Goal: Task Accomplishment & Management: Manage account settings

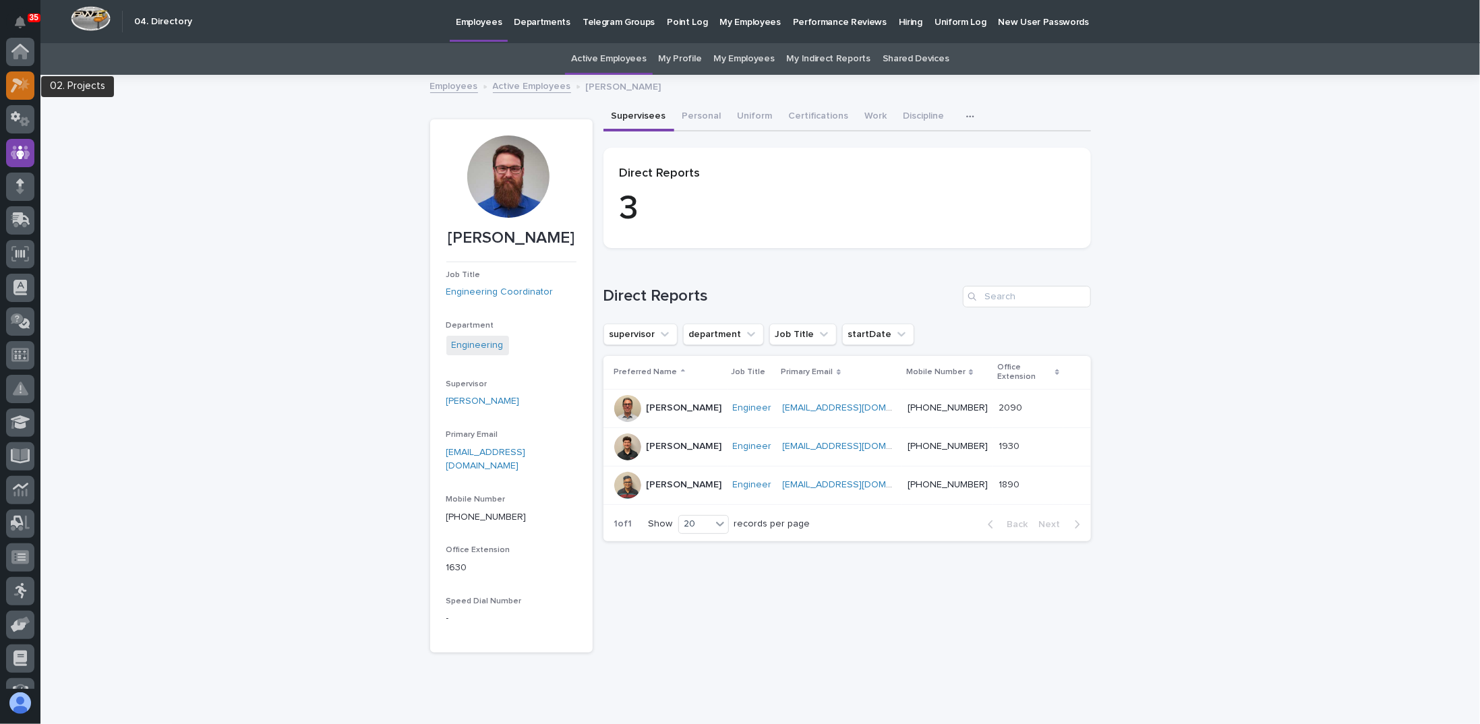
click at [21, 78] on icon at bounding box center [21, 86] width 20 height 16
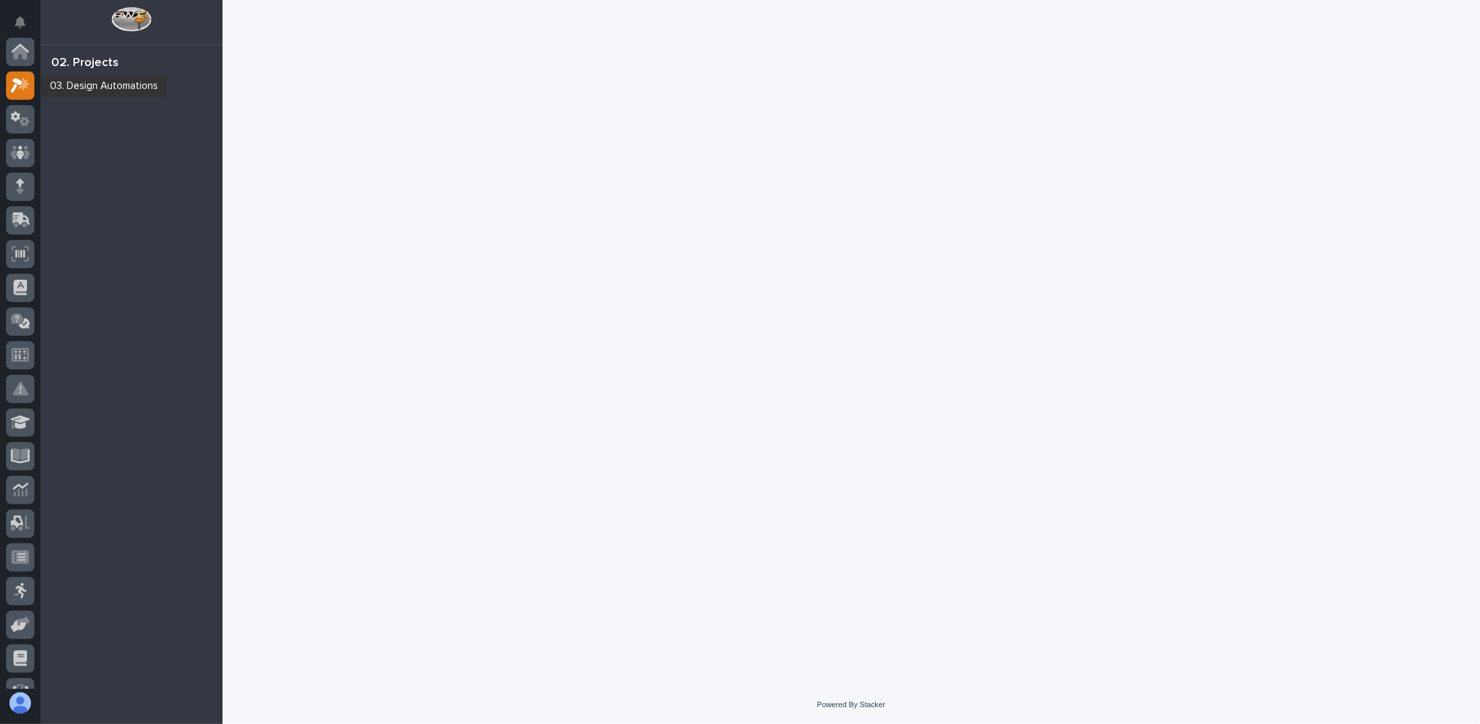
scroll to position [34, 0]
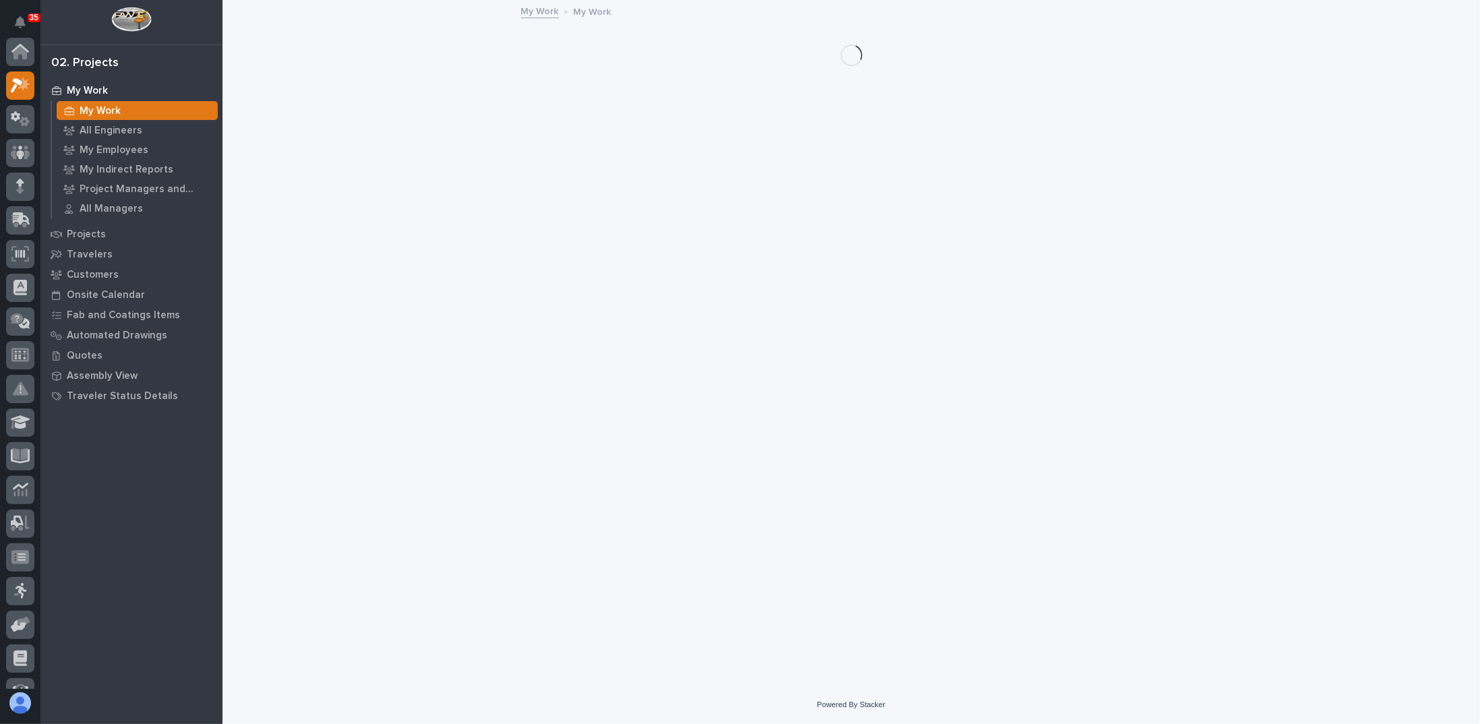
scroll to position [34, 0]
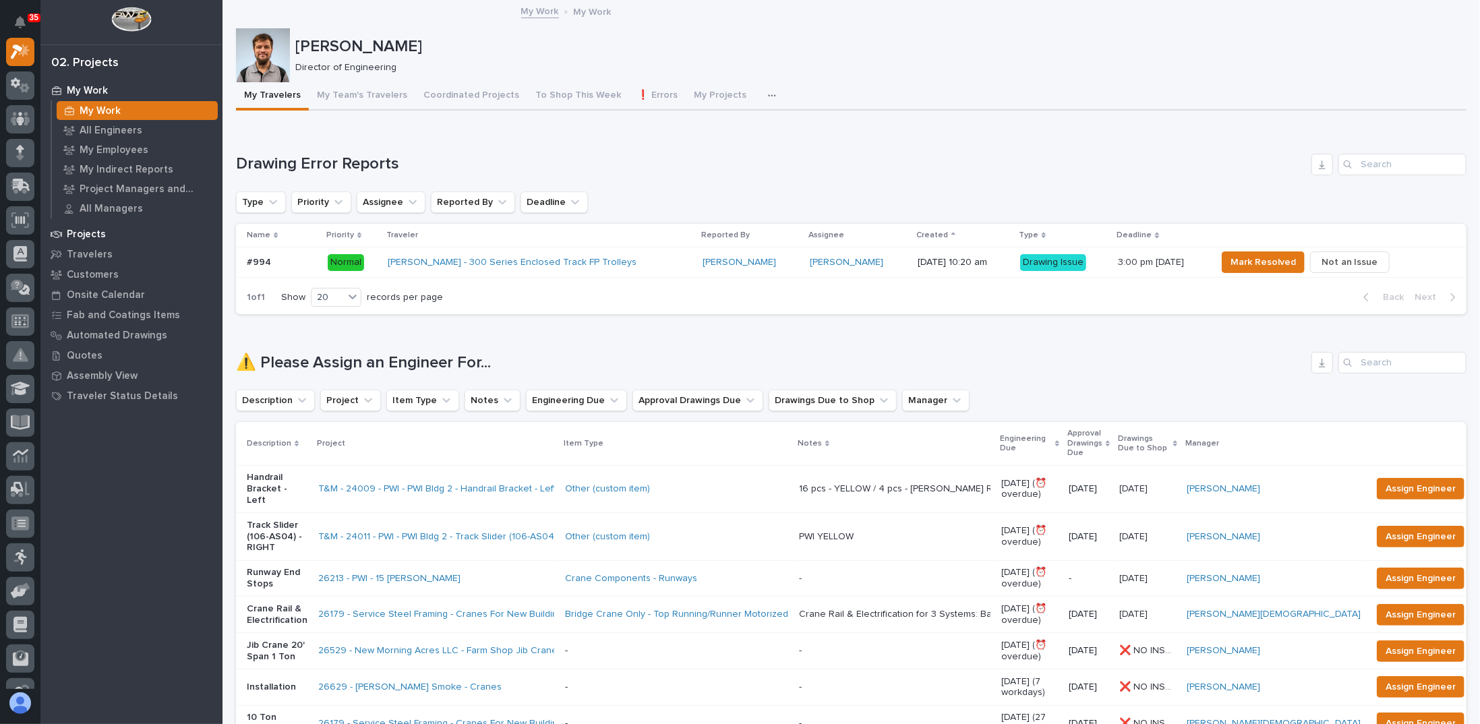
click at [88, 229] on p "Projects" at bounding box center [86, 235] width 39 height 12
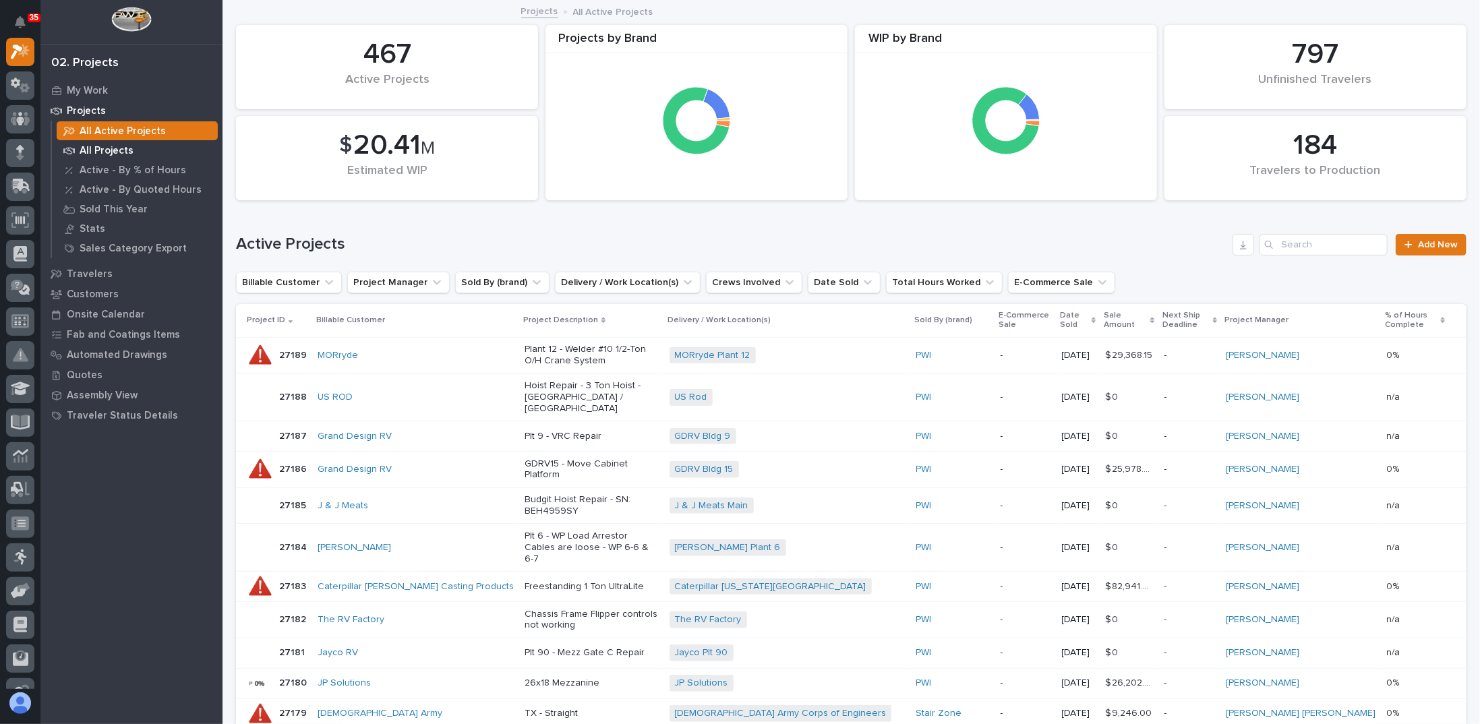
click at [98, 147] on p "All Projects" at bounding box center [107, 151] width 54 height 12
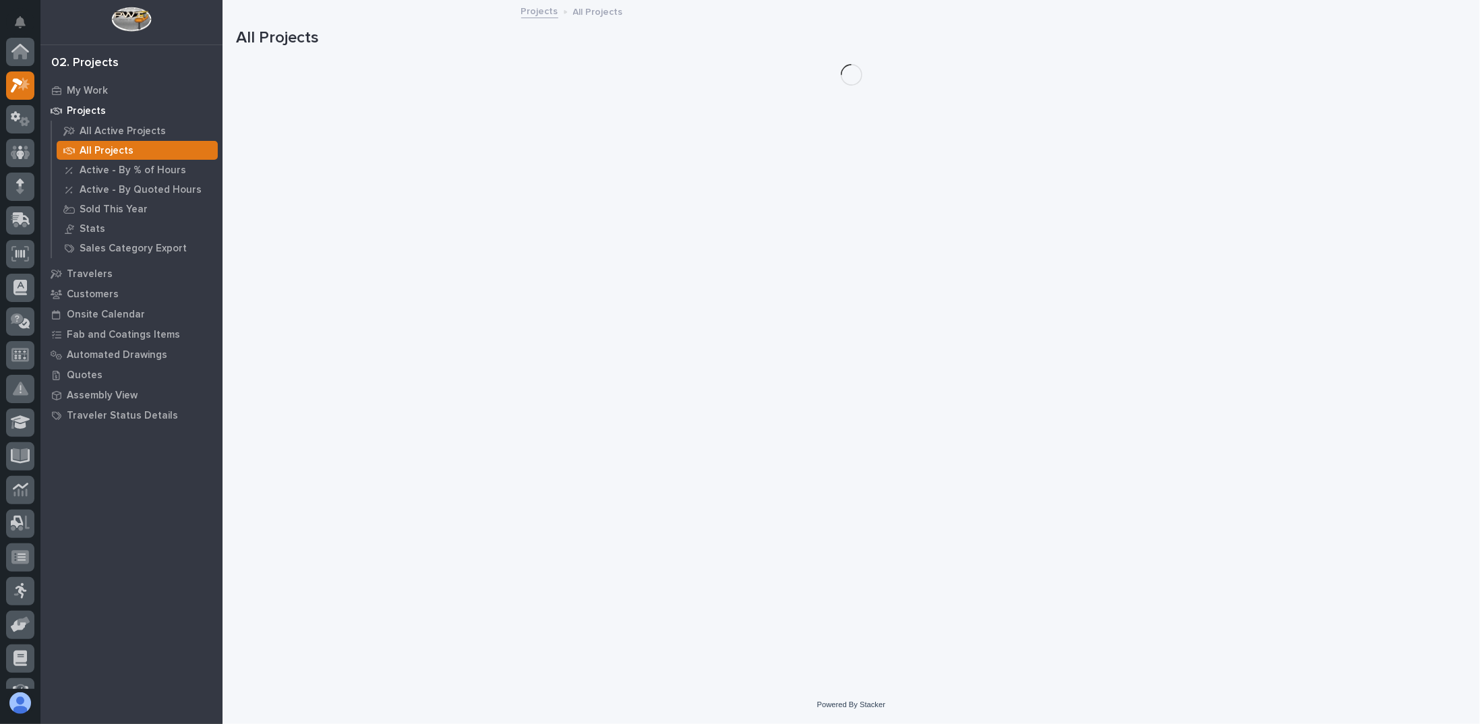
scroll to position [34, 0]
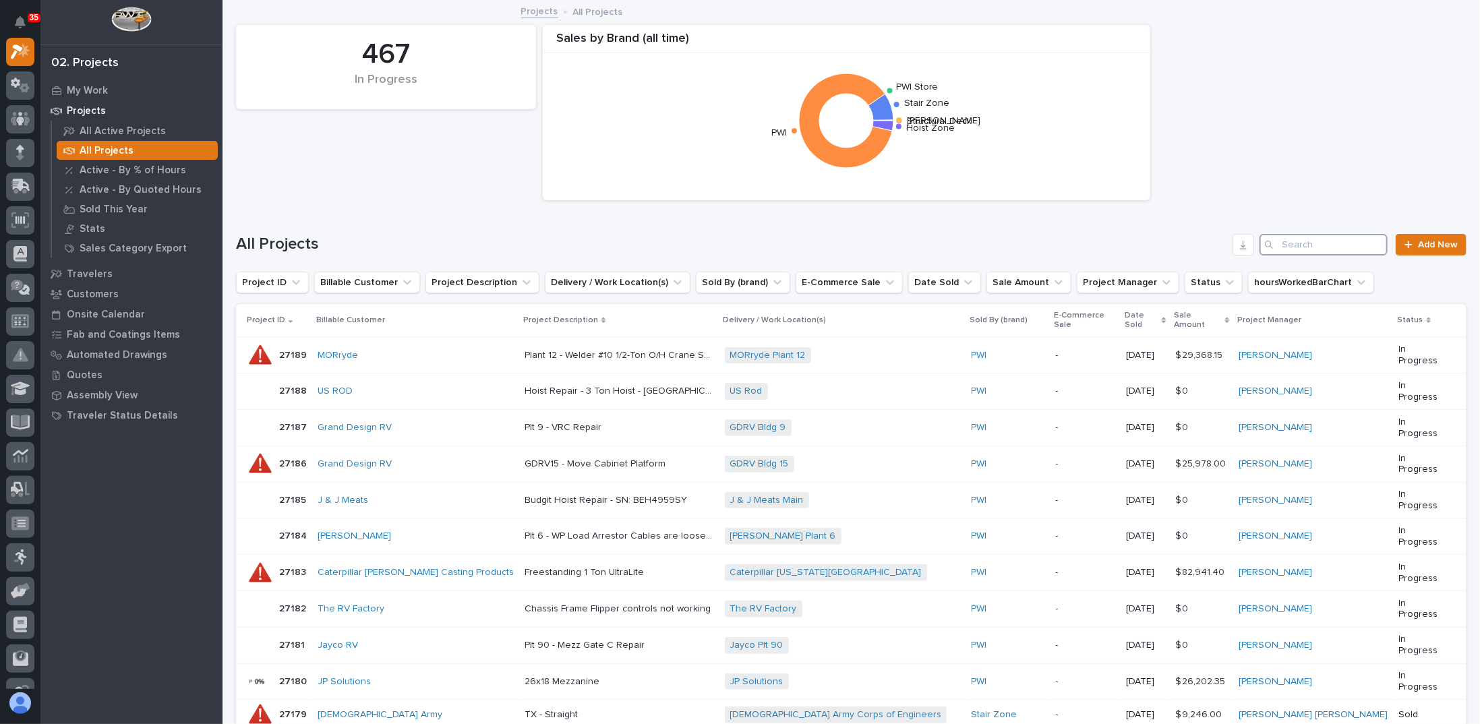
click at [1322, 250] on input "Search" at bounding box center [1324, 245] width 128 height 22
click at [1314, 248] on input "Search" at bounding box center [1324, 245] width 128 height 22
click at [1332, 245] on input "Search" at bounding box center [1324, 245] width 128 height 22
click at [1334, 242] on input "Search" at bounding box center [1324, 245] width 128 height 22
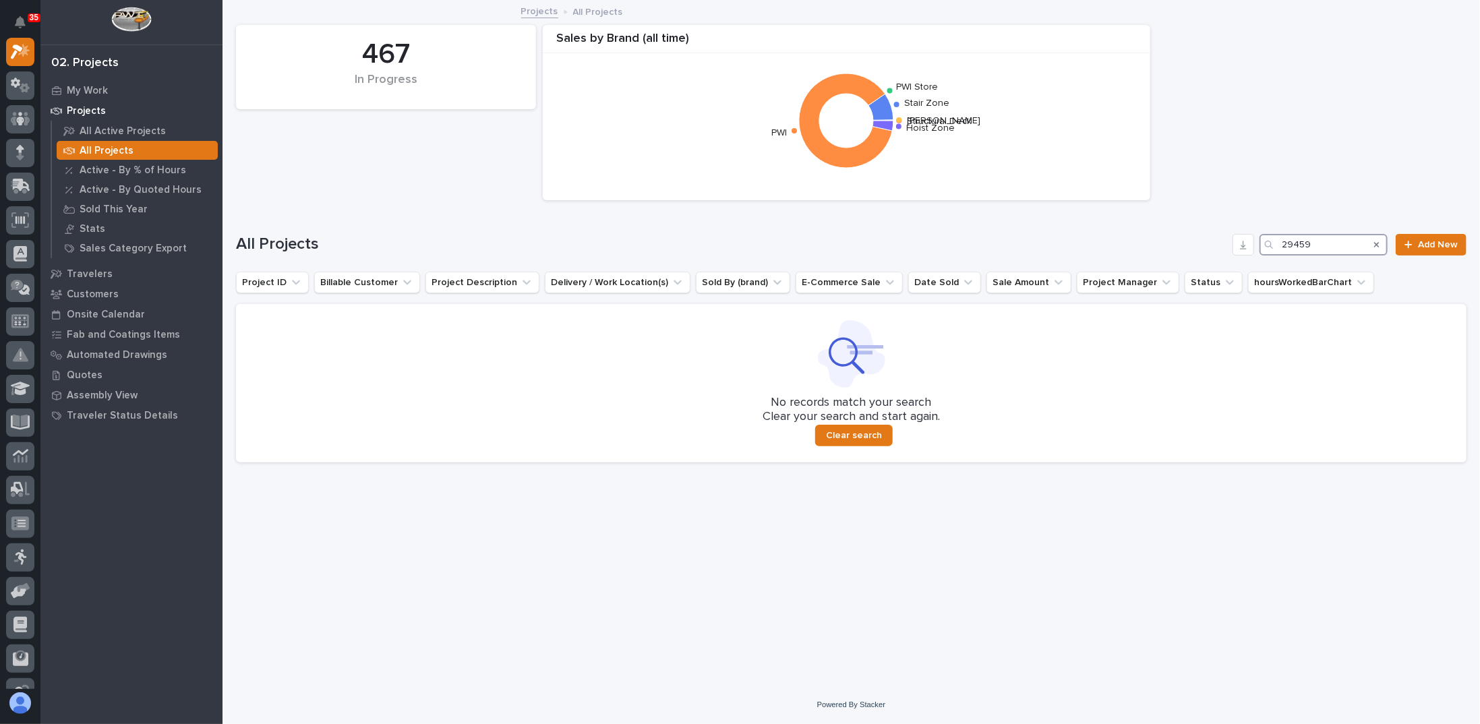
click at [1293, 243] on input "29459" at bounding box center [1324, 245] width 128 height 22
type input "26459"
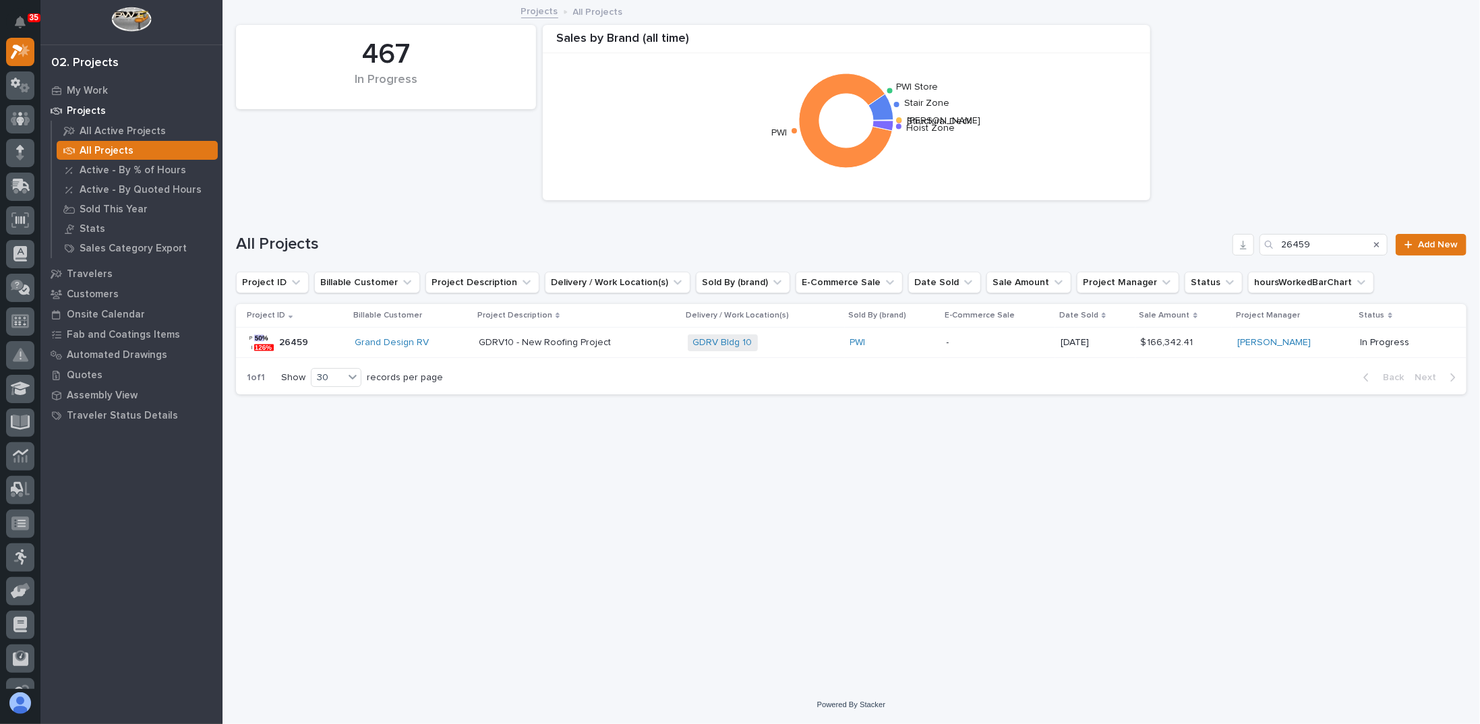
click at [570, 342] on p "GDRV10 - New Roofing Project" at bounding box center [546, 341] width 135 height 14
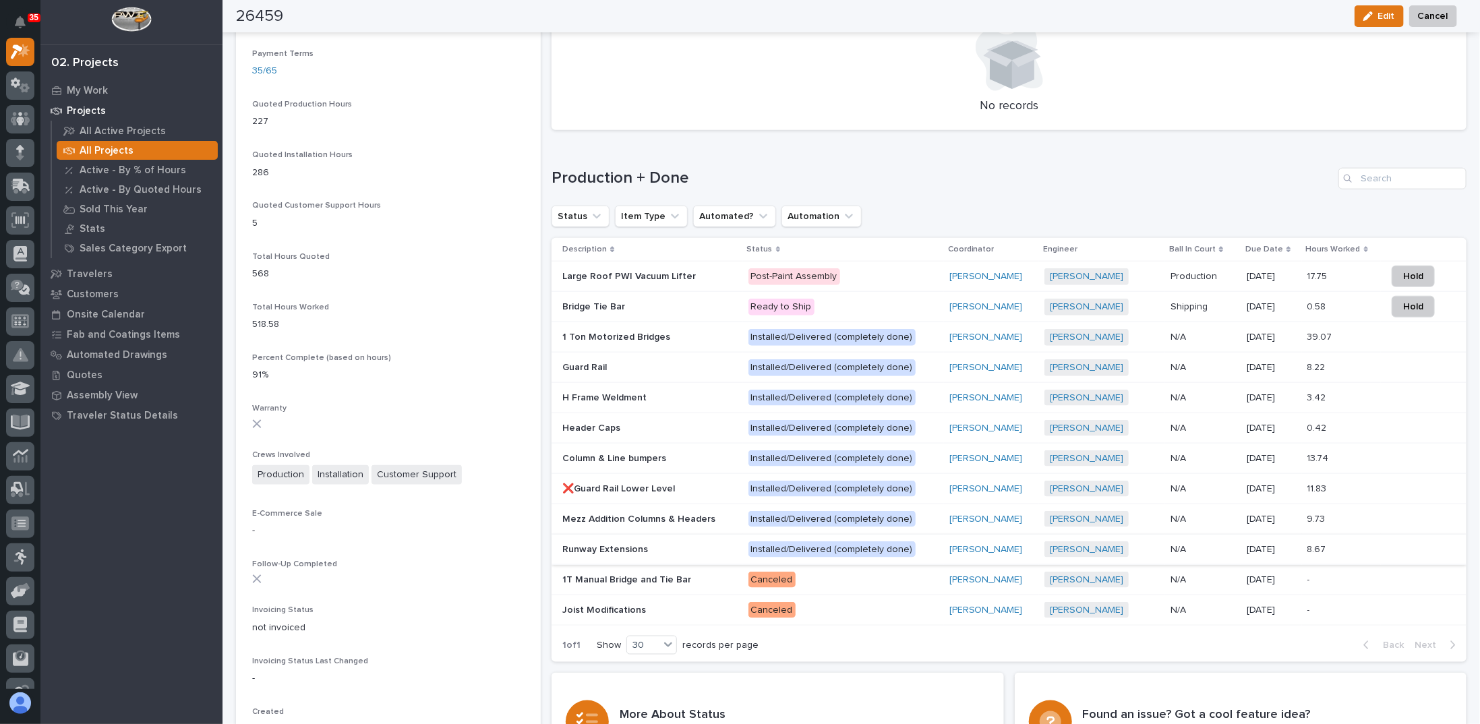
scroll to position [1012, 0]
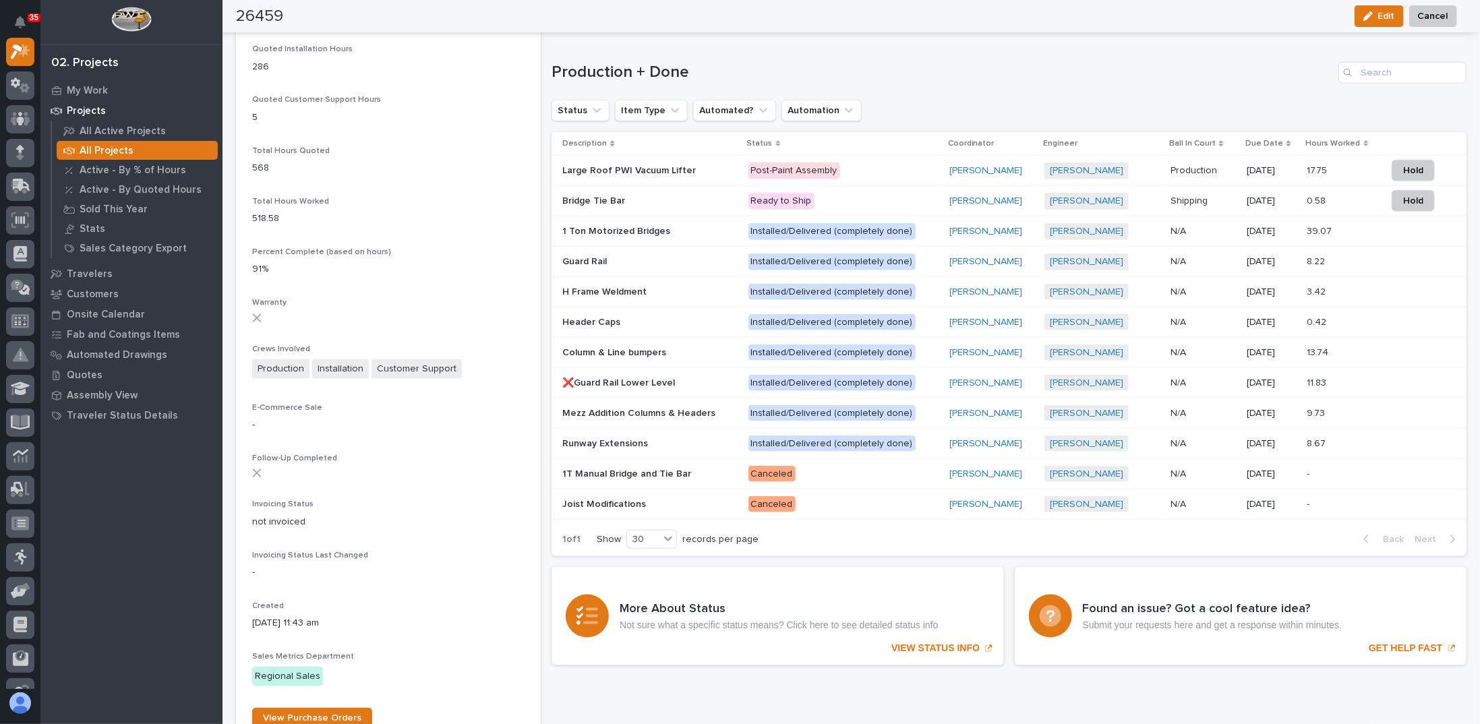
click at [669, 176] on div "Large Roof PWI Vacuum Lifter Large Roof PWI Vacuum Lifter" at bounding box center [649, 171] width 175 height 22
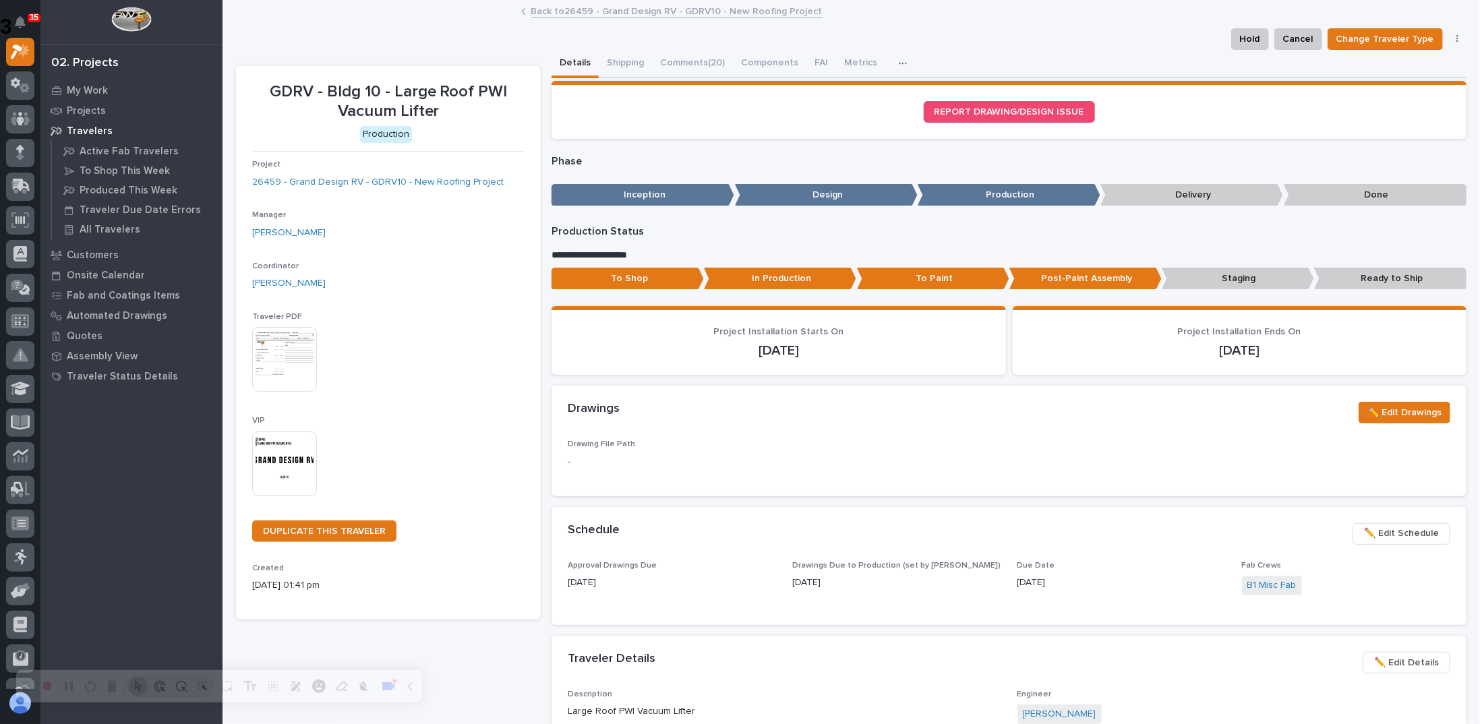
click at [742, 229] on p "Production Status" at bounding box center [1009, 231] width 915 height 13
drag, startPoint x: 565, startPoint y: 410, endPoint x: 620, endPoint y: 405, distance: 54.8
click at [618, 405] on div "Drawings" at bounding box center [958, 409] width 780 height 15
click at [620, 406] on div "Drawings" at bounding box center [958, 409] width 780 height 15
drag, startPoint x: 567, startPoint y: 410, endPoint x: 622, endPoint y: 428, distance: 58.2
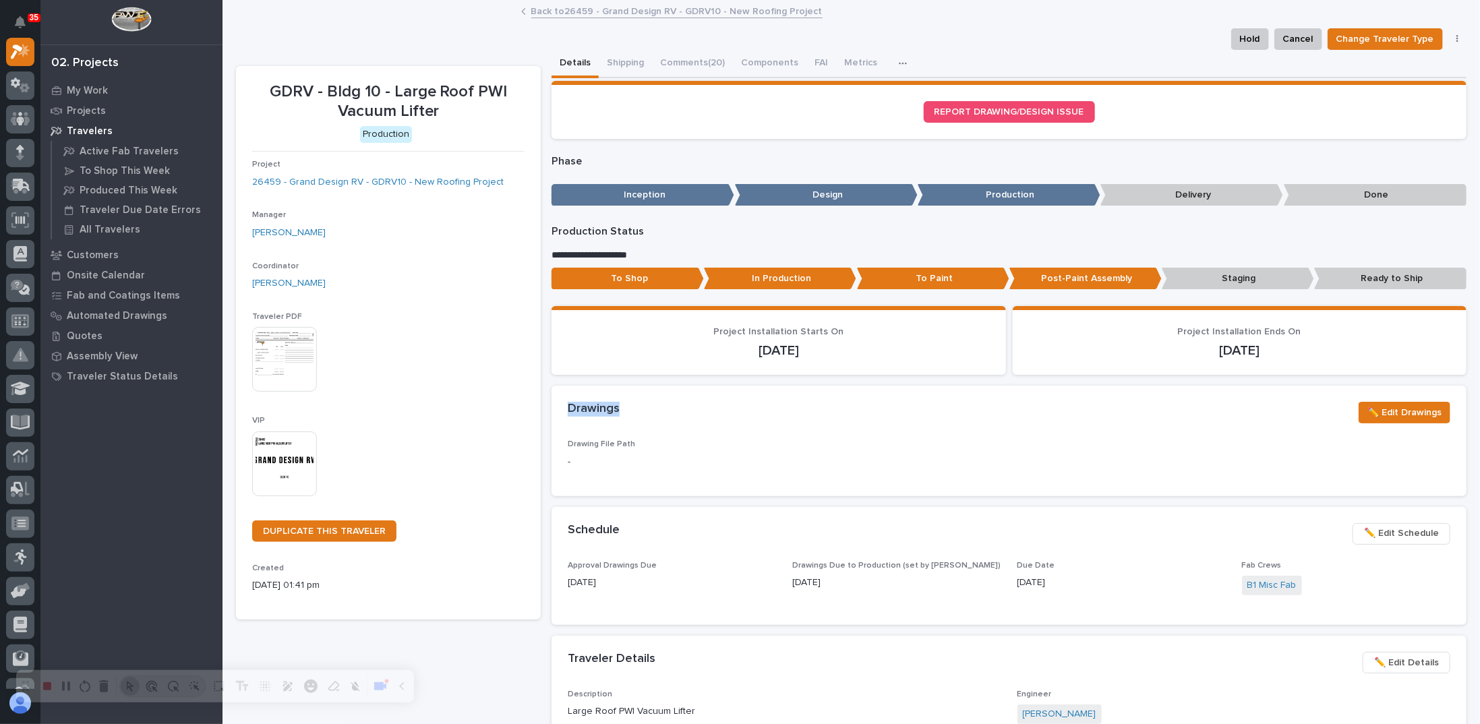
click at [620, 412] on div "Drawings" at bounding box center [958, 409] width 780 height 15
click at [623, 431] on div "Drawings ✏️ Edit Drawings" at bounding box center [1009, 413] width 915 height 54
drag, startPoint x: 575, startPoint y: 443, endPoint x: 629, endPoint y: 445, distance: 54.0
click at [629, 445] on div "Drawing File Path -" at bounding box center [1009, 468] width 915 height 56
click at [642, 429] on div "Drawings ✏️ Edit Drawings" at bounding box center [1009, 413] width 915 height 54
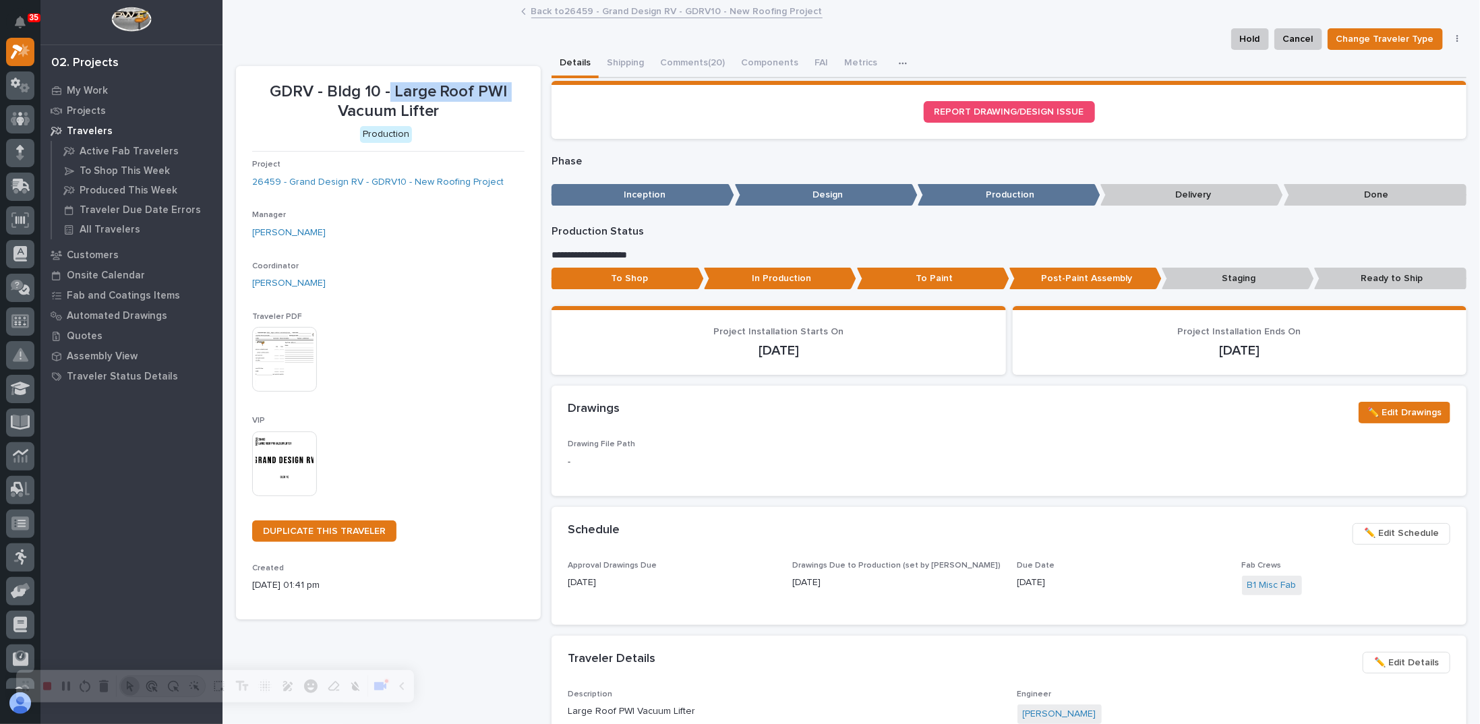
drag, startPoint x: 395, startPoint y: 90, endPoint x: 485, endPoint y: 109, distance: 91.8
click at [505, 99] on p "GDRV - Bldg 10 - Large Roof PWI Vacuum Lifter" at bounding box center [388, 101] width 272 height 39
drag, startPoint x: 465, startPoint y: 114, endPoint x: 459, endPoint y: 121, distance: 9.1
click at [465, 115] on p "GDRV - Bldg 10 - Large Roof PWI Vacuum Lifter" at bounding box center [388, 101] width 272 height 39
click at [1393, 413] on span "✏️ Edit Drawings" at bounding box center [1405, 413] width 74 height 16
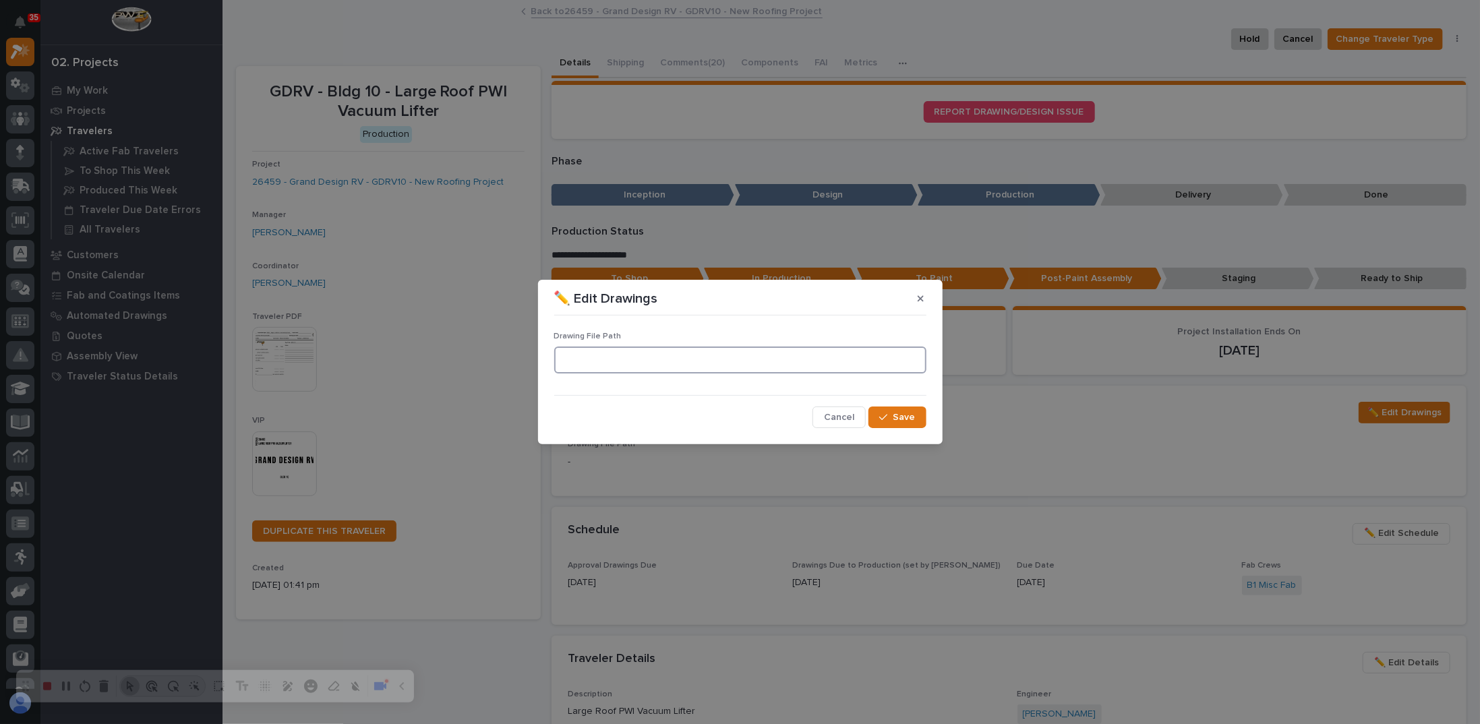
click at [735, 368] on input at bounding box center [740, 360] width 372 height 27
paste input ""Y:\Customers\Grand Design RV\Building 10\26459 New Roofing Project\01 Engineer…"
type input ""Y:\Customers\Grand Design RV\Building 10\26459 New Roofing Project\01 Engineer…"
click at [898, 419] on span "Save" at bounding box center [905, 417] width 22 height 12
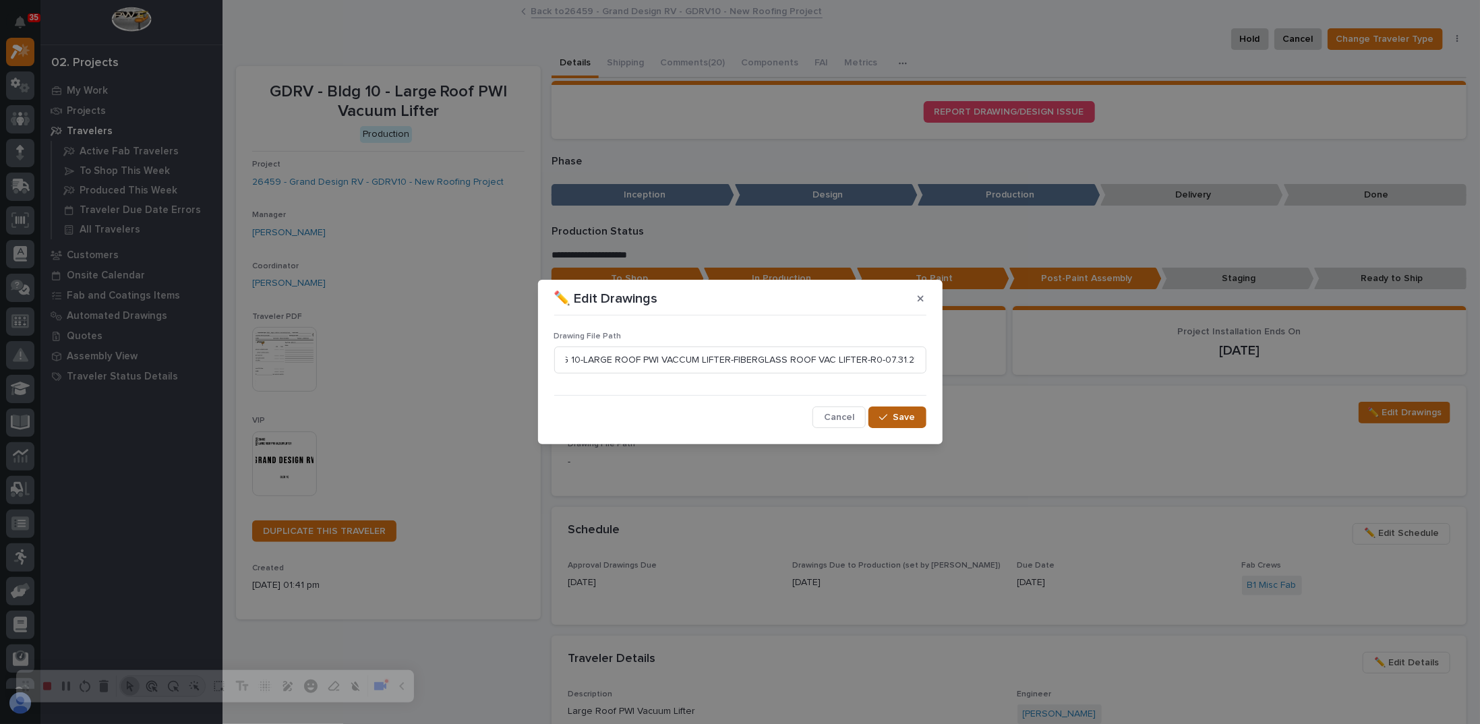
scroll to position [0, 0]
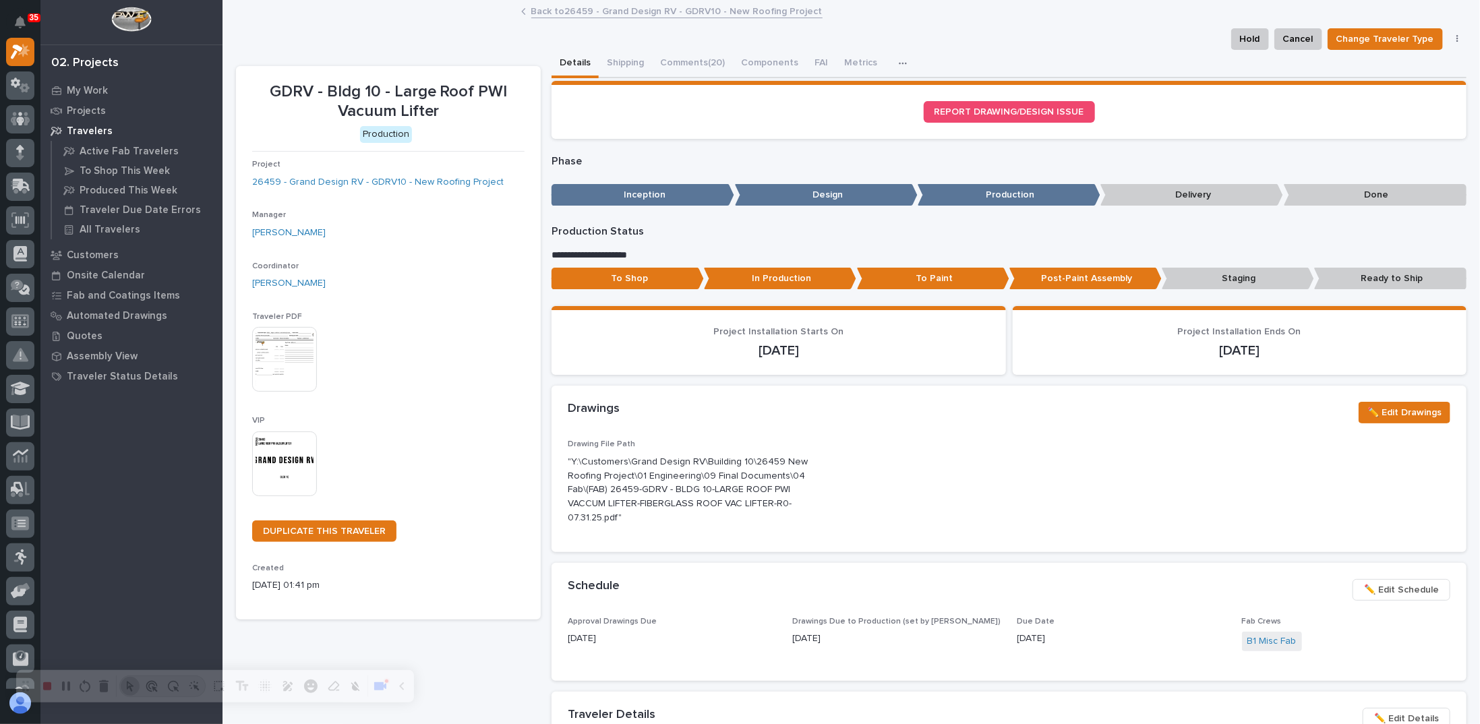
click at [802, 434] on div "Drawings ✏️ Edit Drawings" at bounding box center [1009, 413] width 915 height 54
click at [831, 485] on icon "button" at bounding box center [834, 490] width 11 height 11
click at [833, 485] on icon "button" at bounding box center [835, 490] width 9 height 10
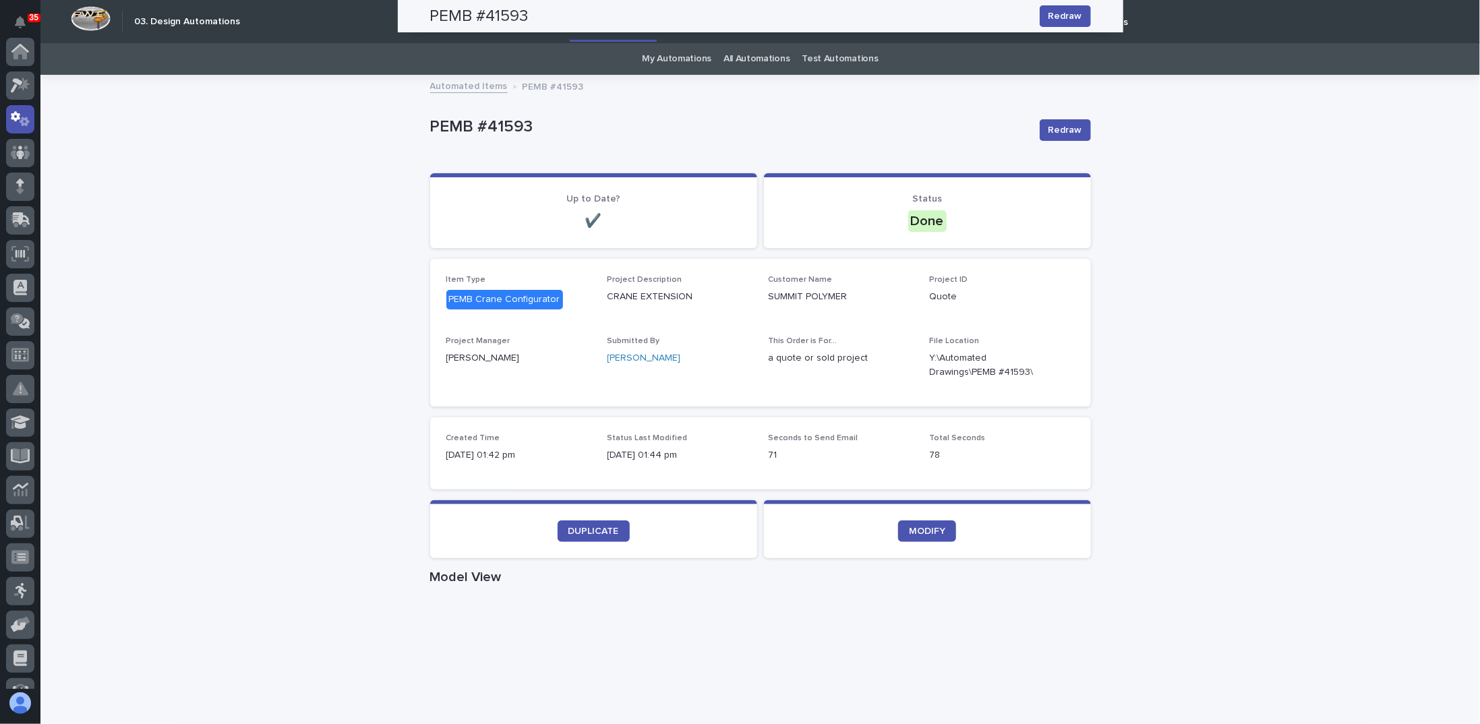
scroll to position [337, 0]
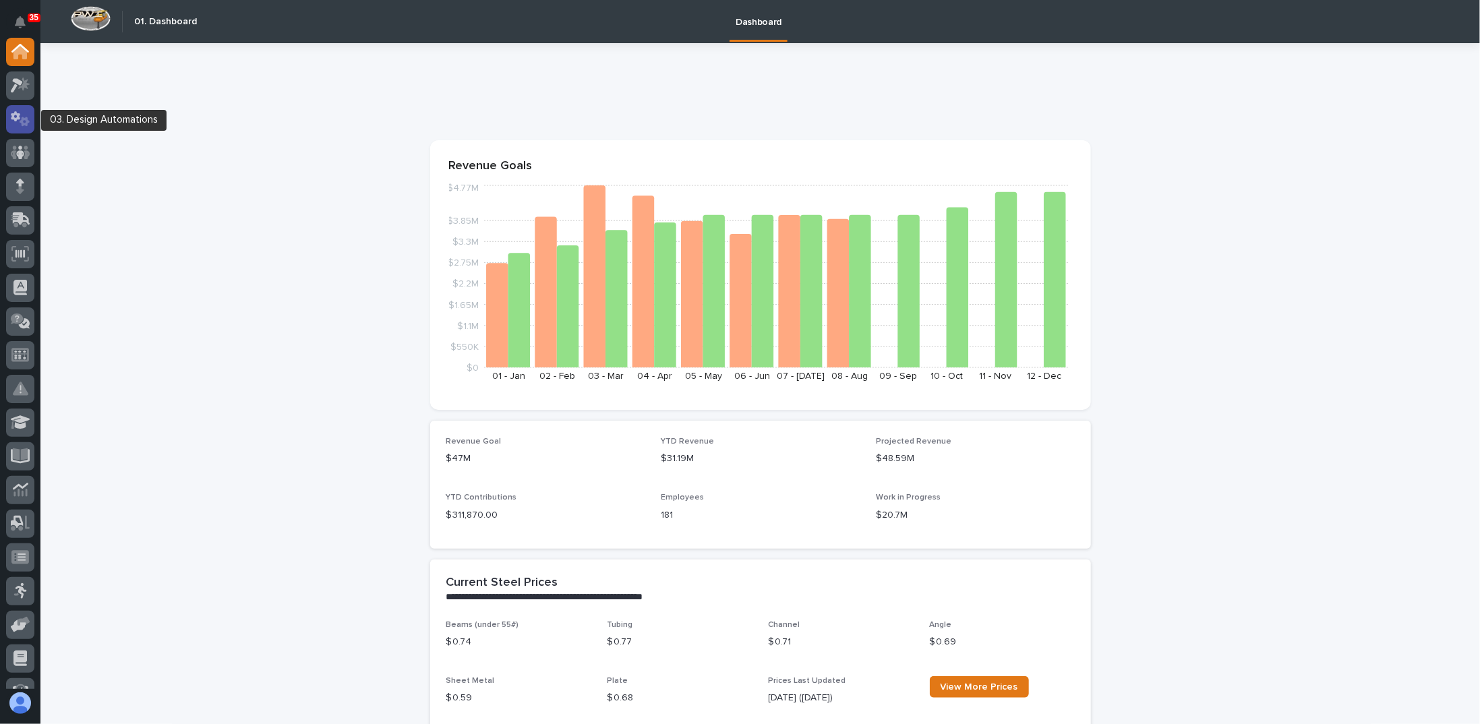
click at [23, 113] on icon at bounding box center [21, 119] width 20 height 16
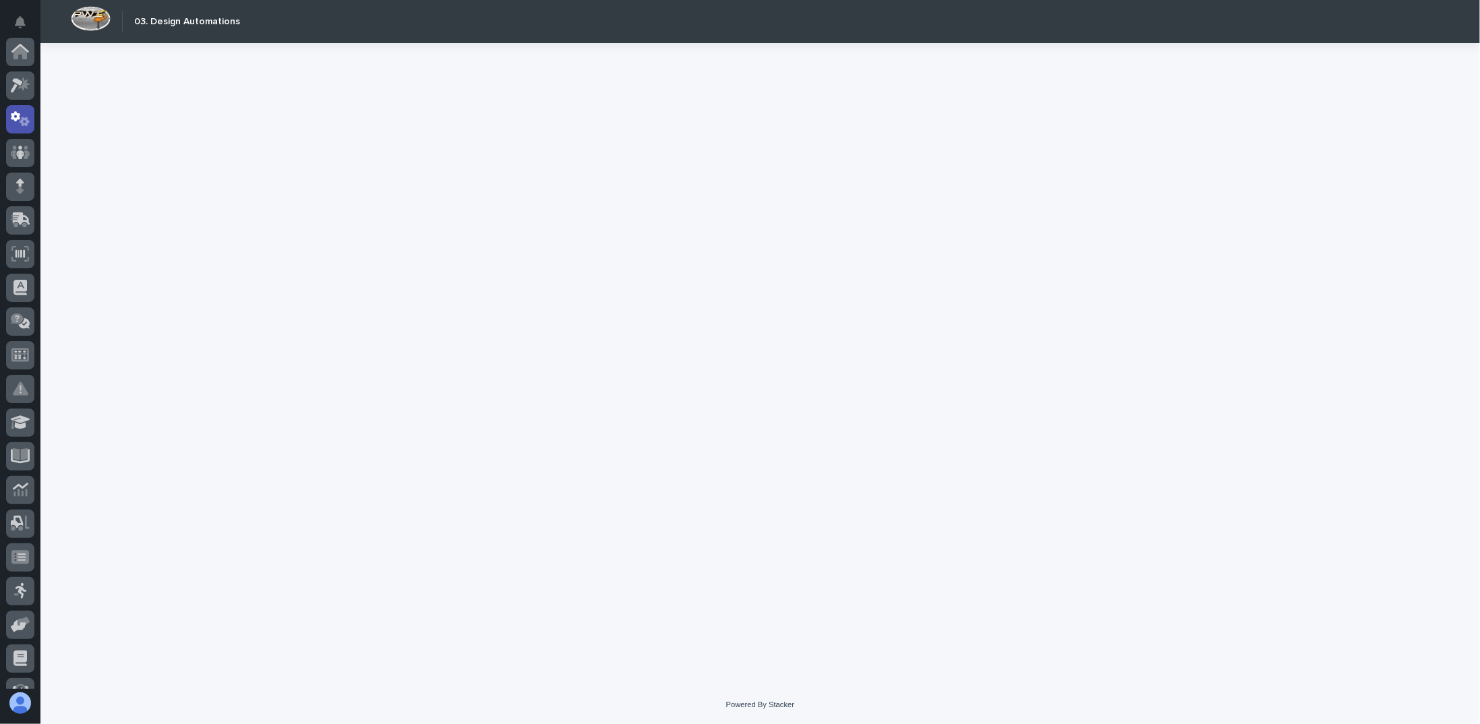
scroll to position [67, 0]
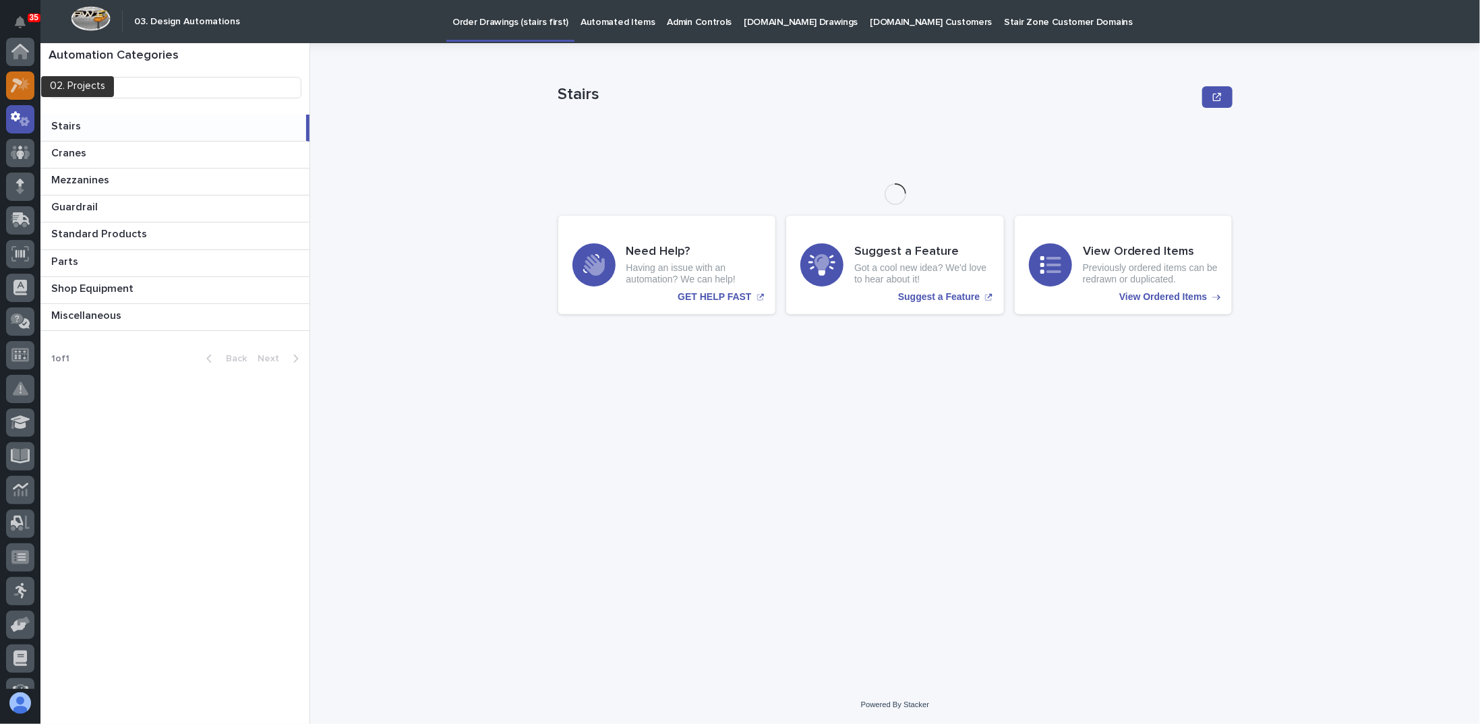
click at [21, 87] on icon at bounding box center [23, 83] width 11 height 13
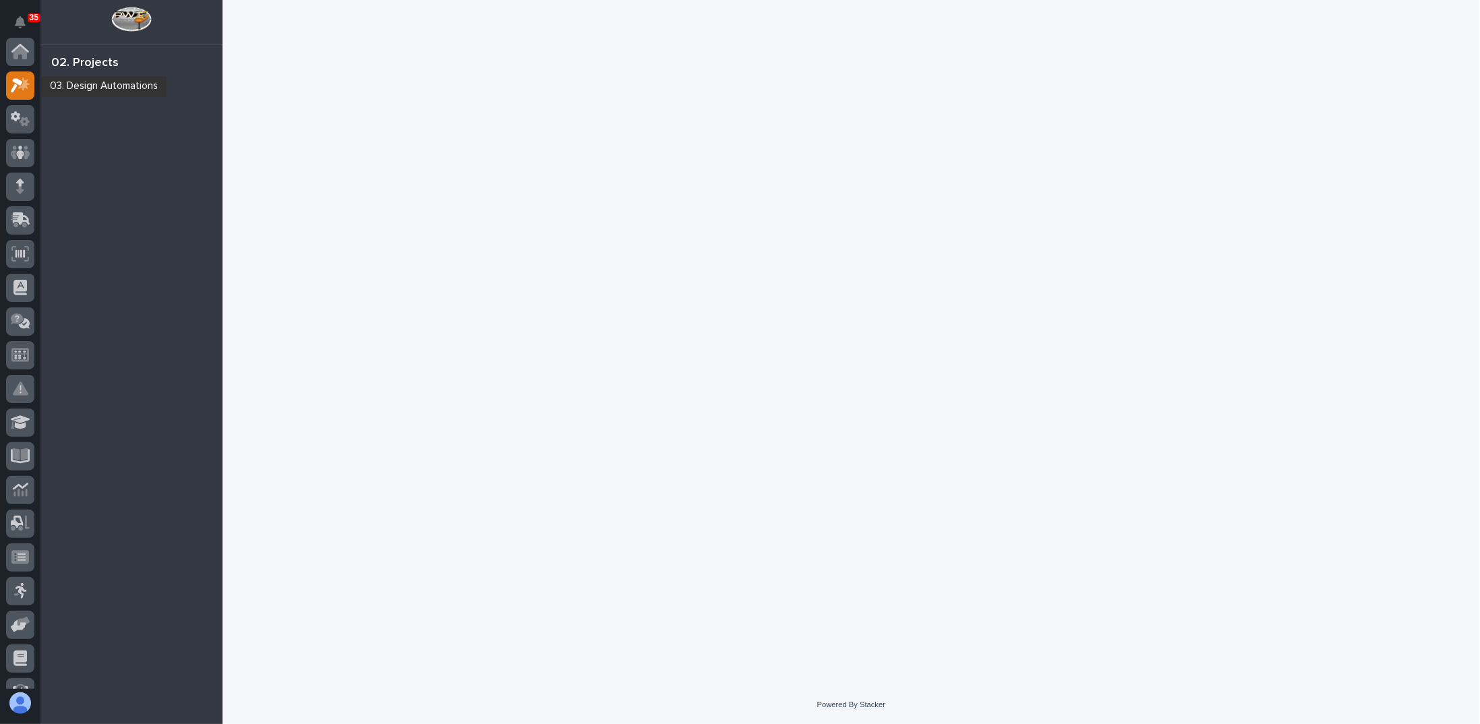
scroll to position [34, 0]
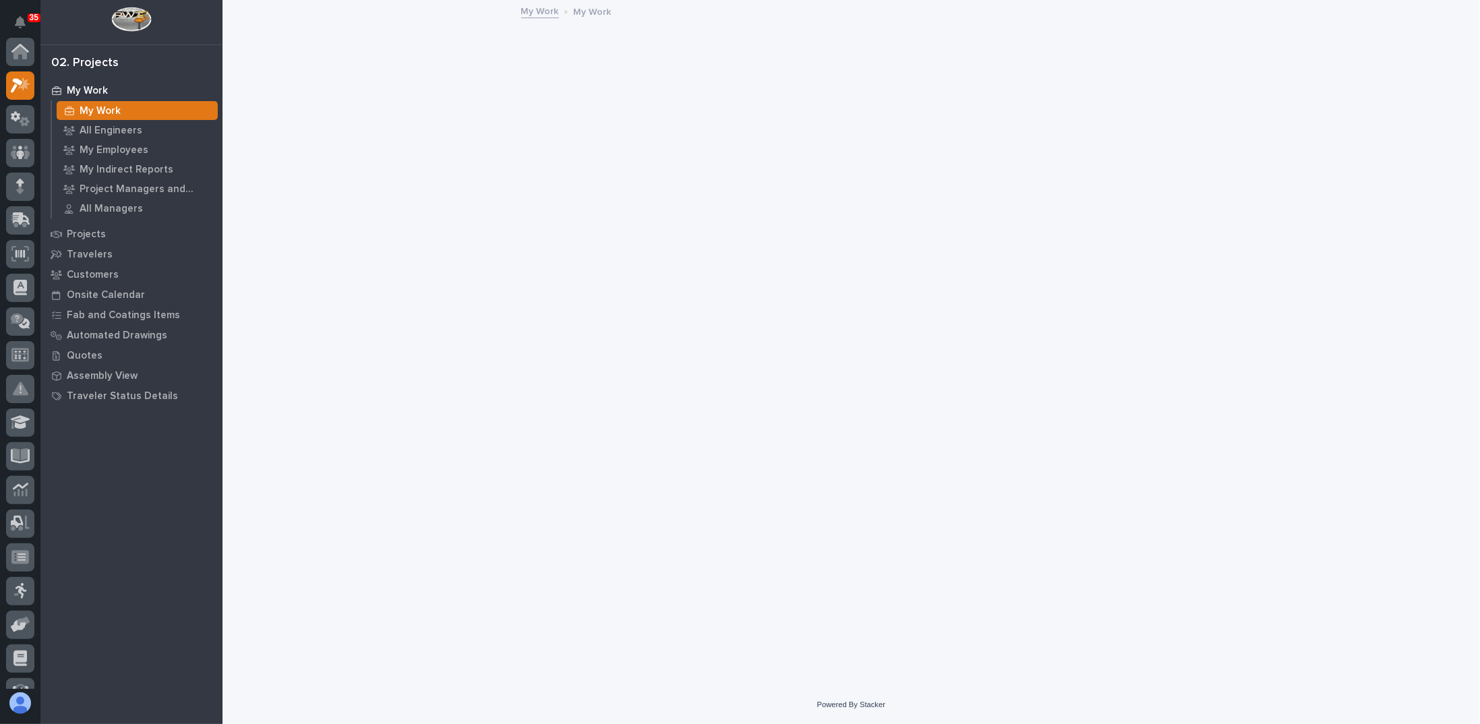
scroll to position [34, 0]
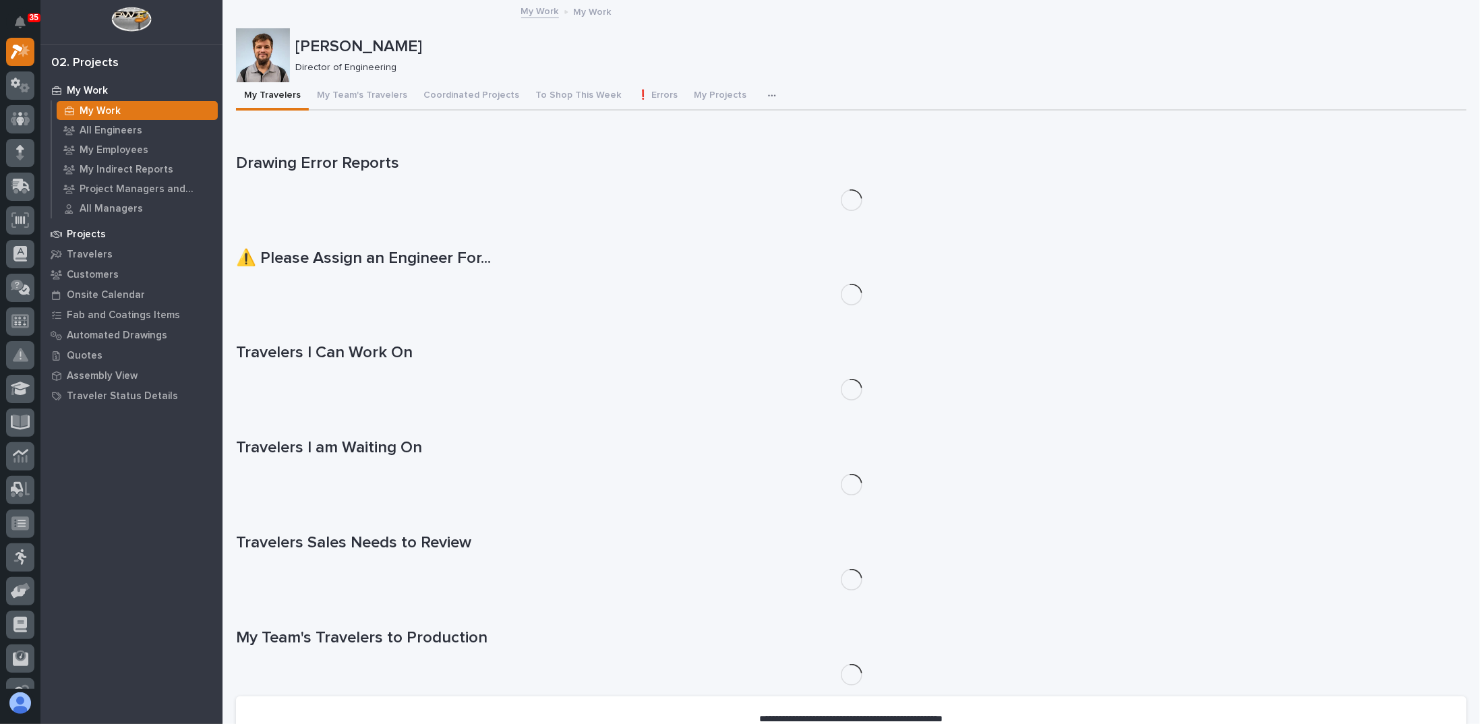
click at [109, 231] on div "Projects" at bounding box center [131, 234] width 175 height 19
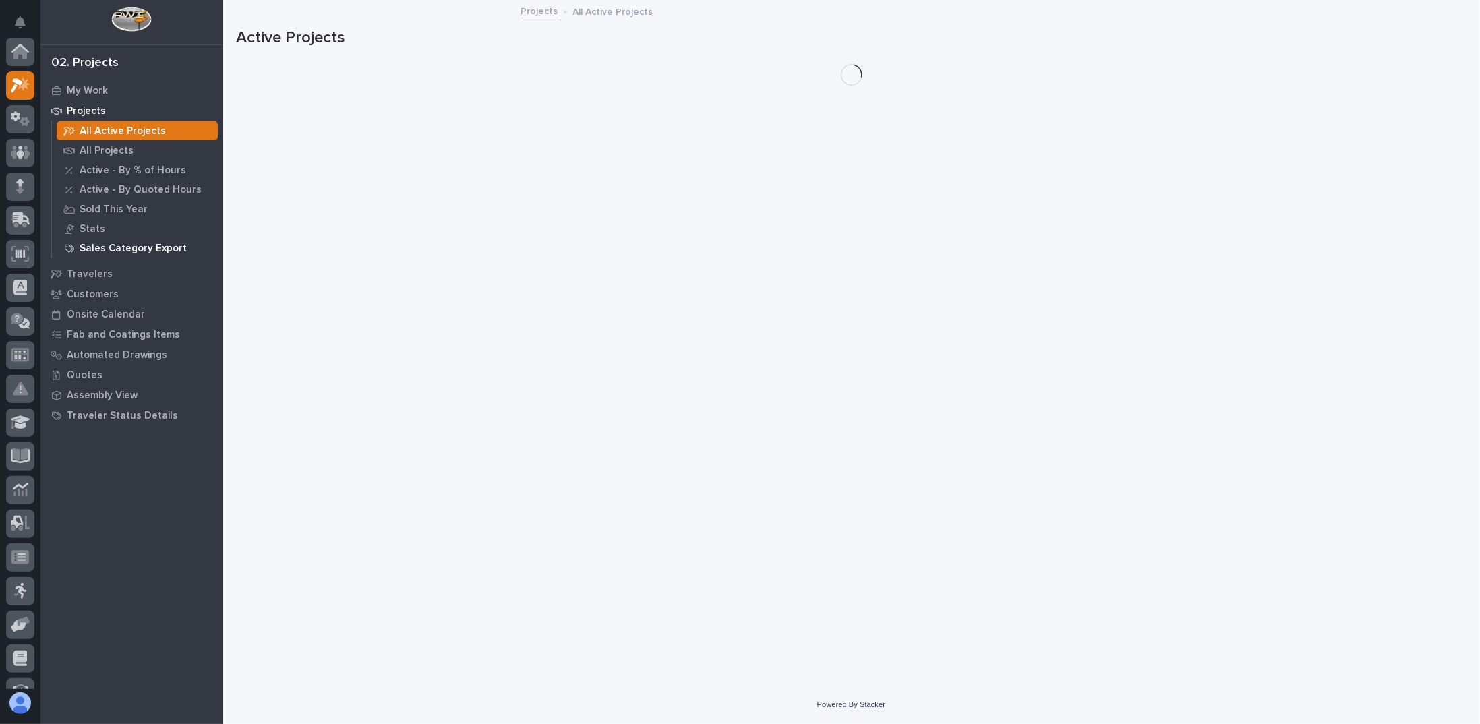
scroll to position [34, 0]
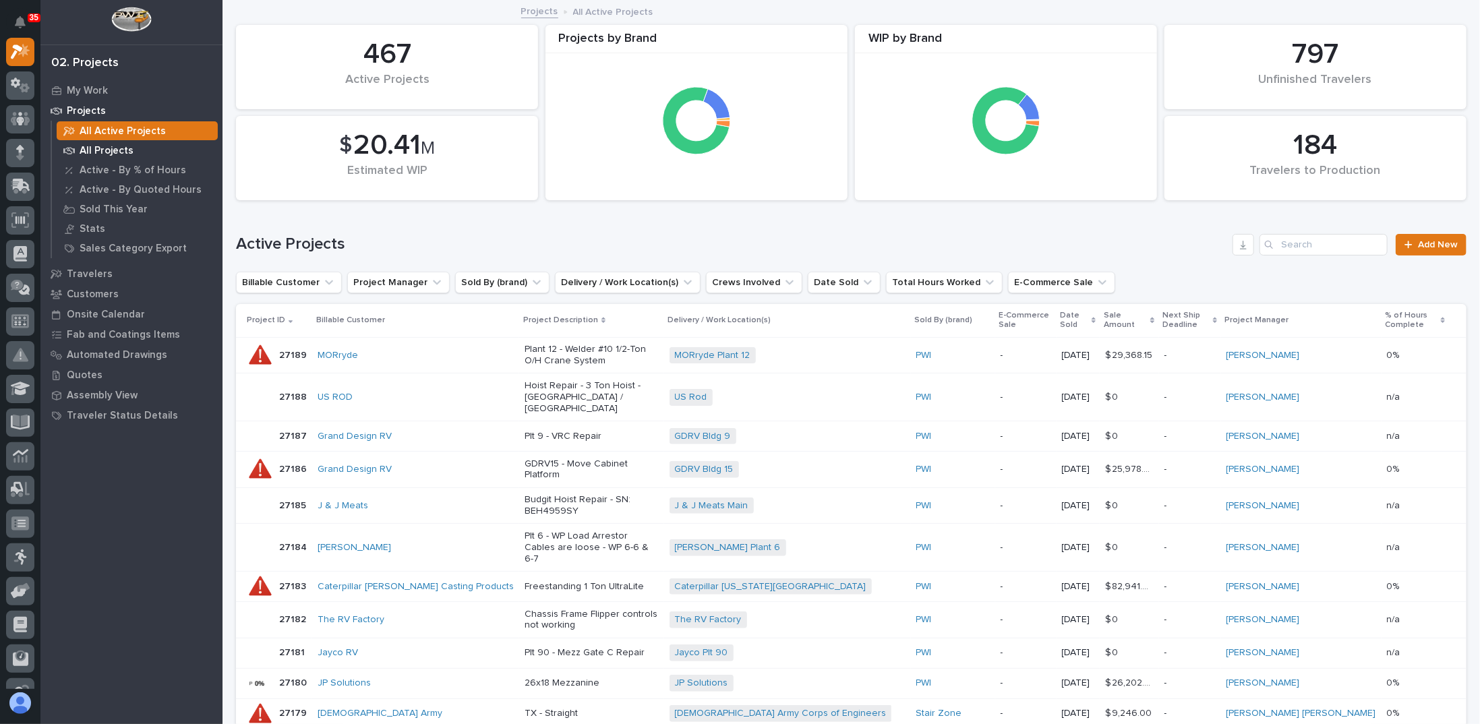
click at [104, 152] on p "All Projects" at bounding box center [107, 151] width 54 height 12
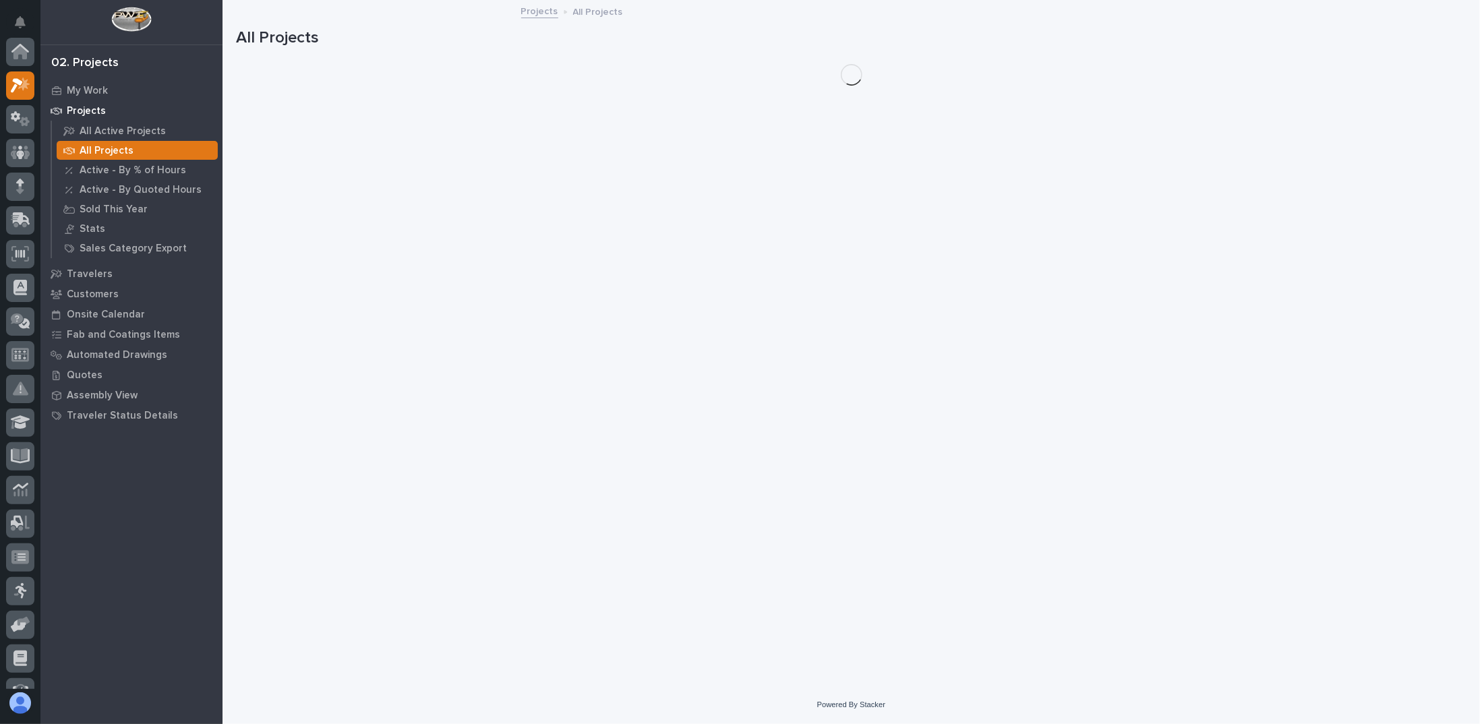
scroll to position [34, 0]
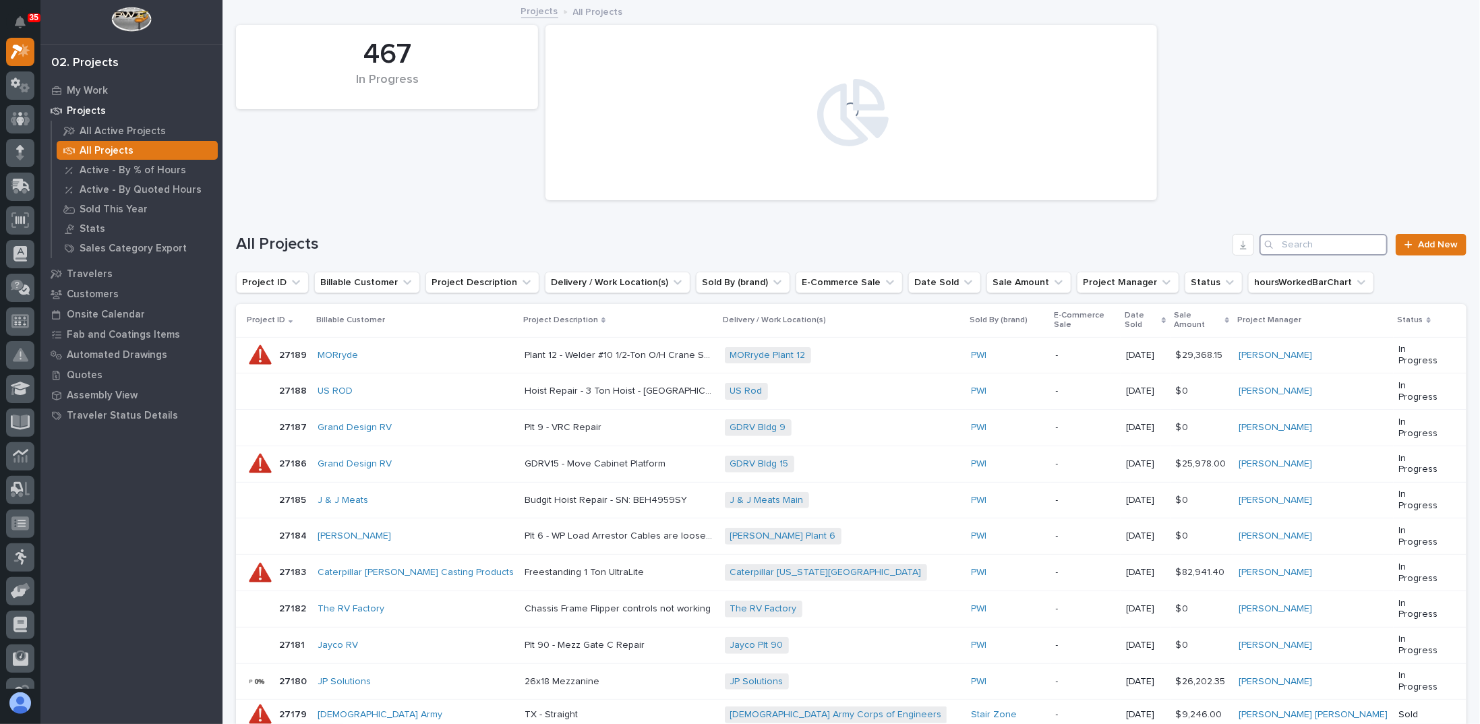
click at [1310, 246] on input "Search" at bounding box center [1324, 245] width 128 height 22
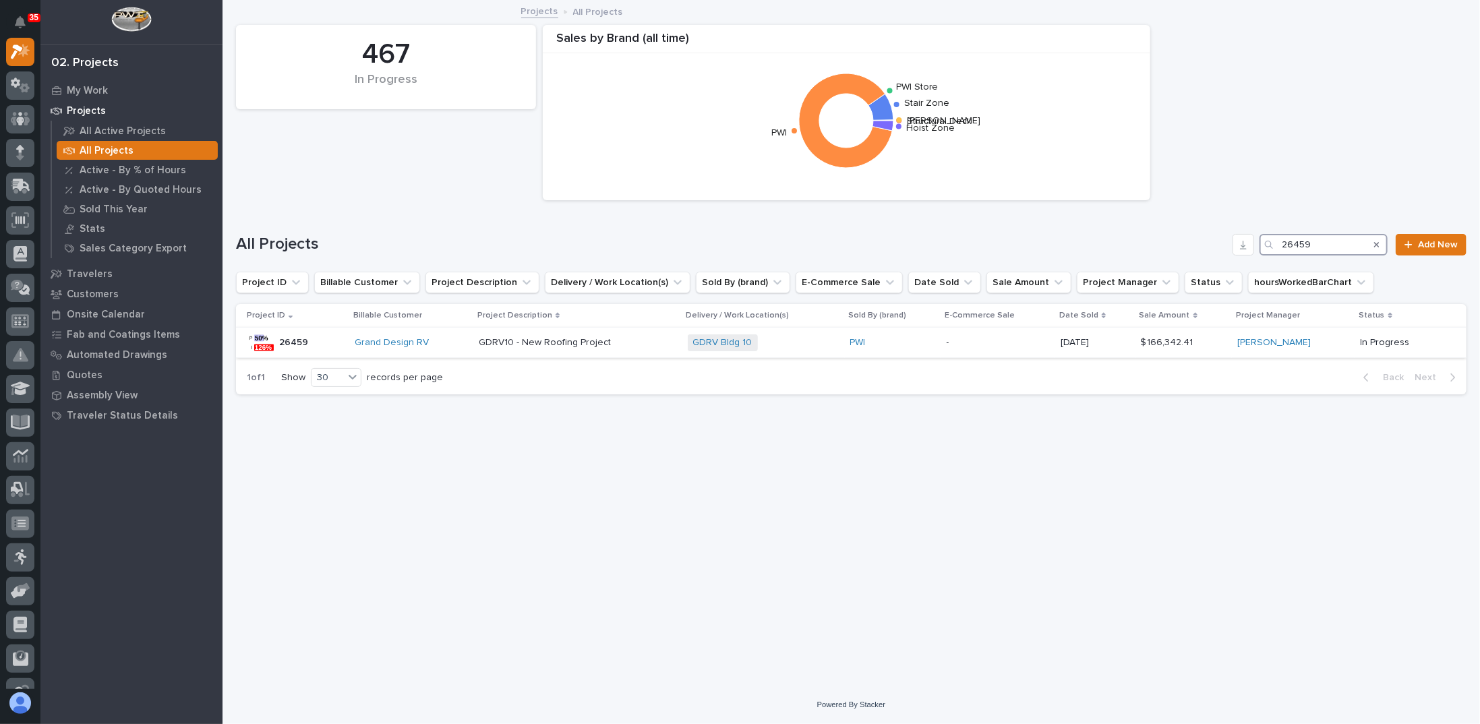
type input "26459"
click at [612, 351] on div "GDRV10 - New Roofing Project GDRV10 - New Roofing Project" at bounding box center [578, 343] width 198 height 22
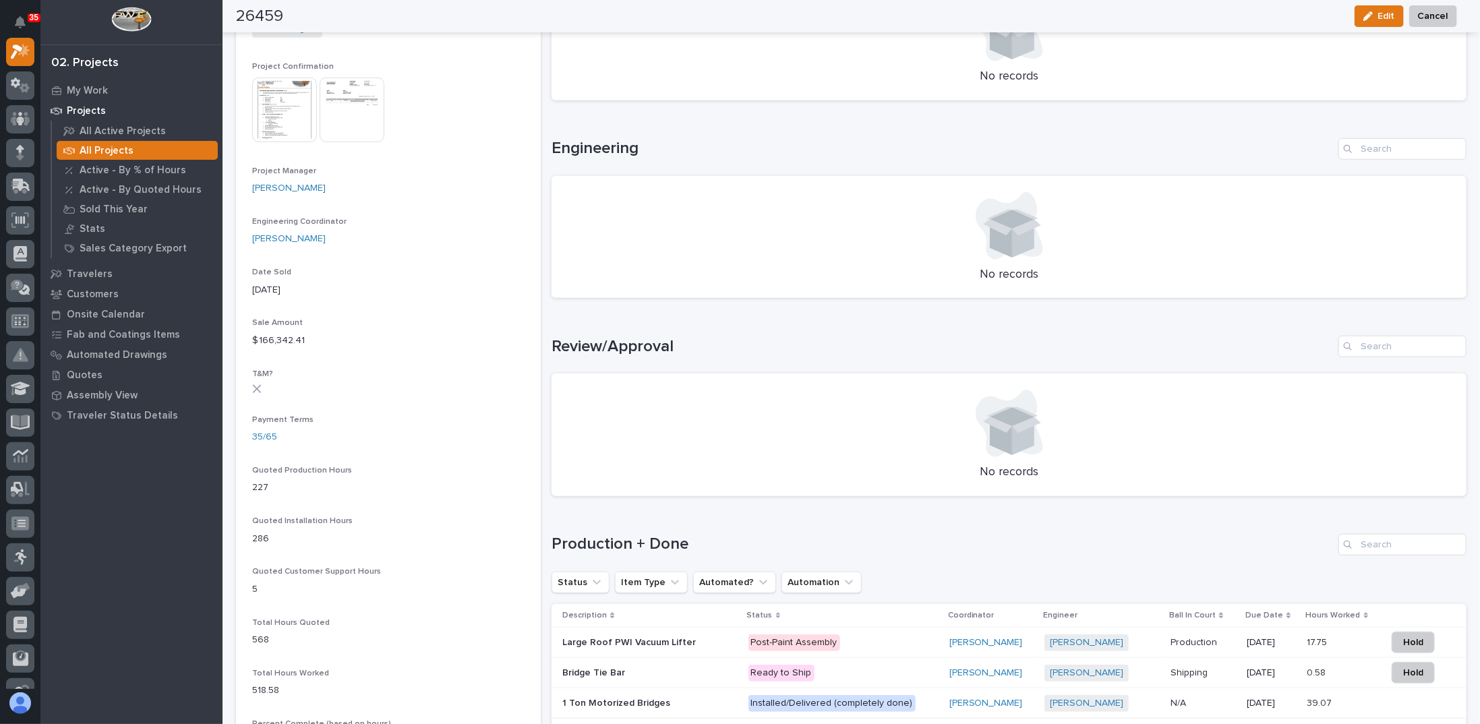
scroll to position [809, 0]
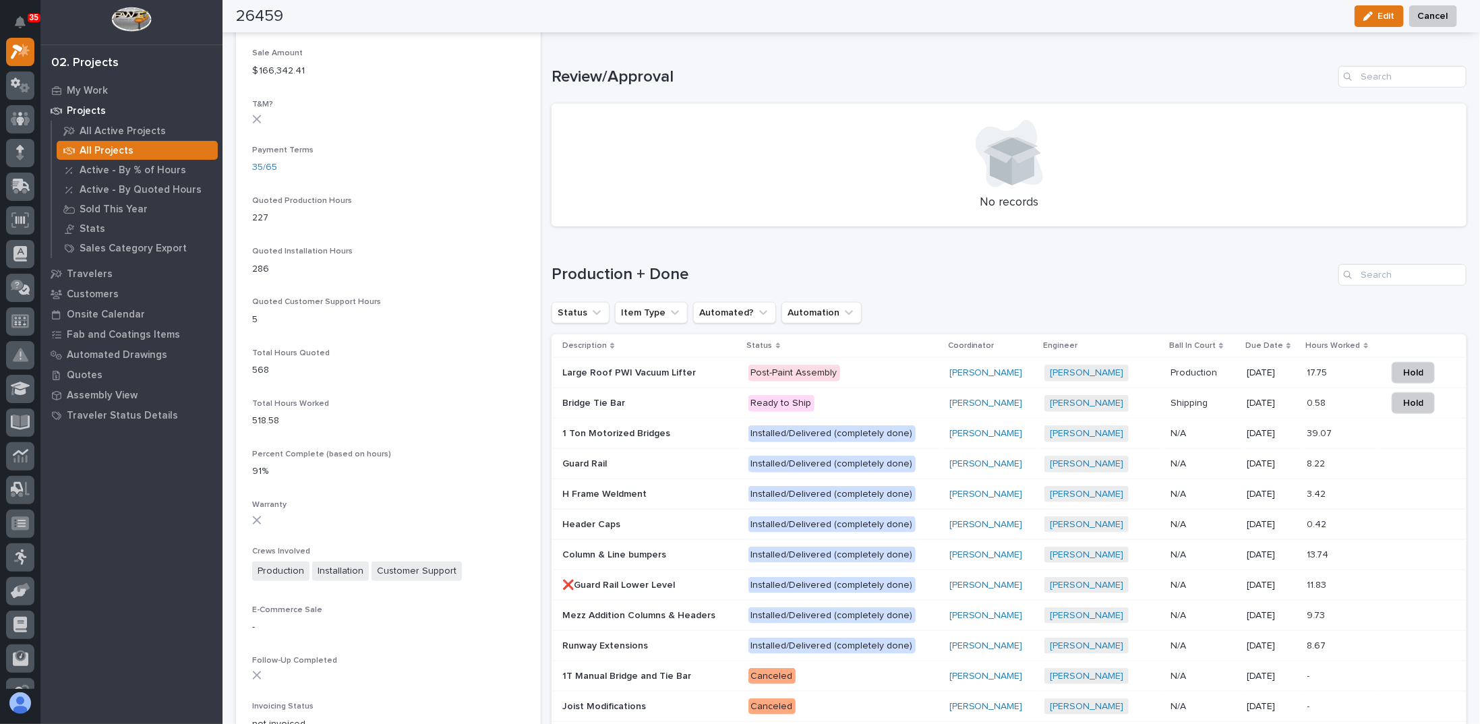
click at [694, 378] on div "Large Roof PWI Vacuum Lifter Large Roof PWI Vacuum Lifter" at bounding box center [649, 373] width 175 height 22
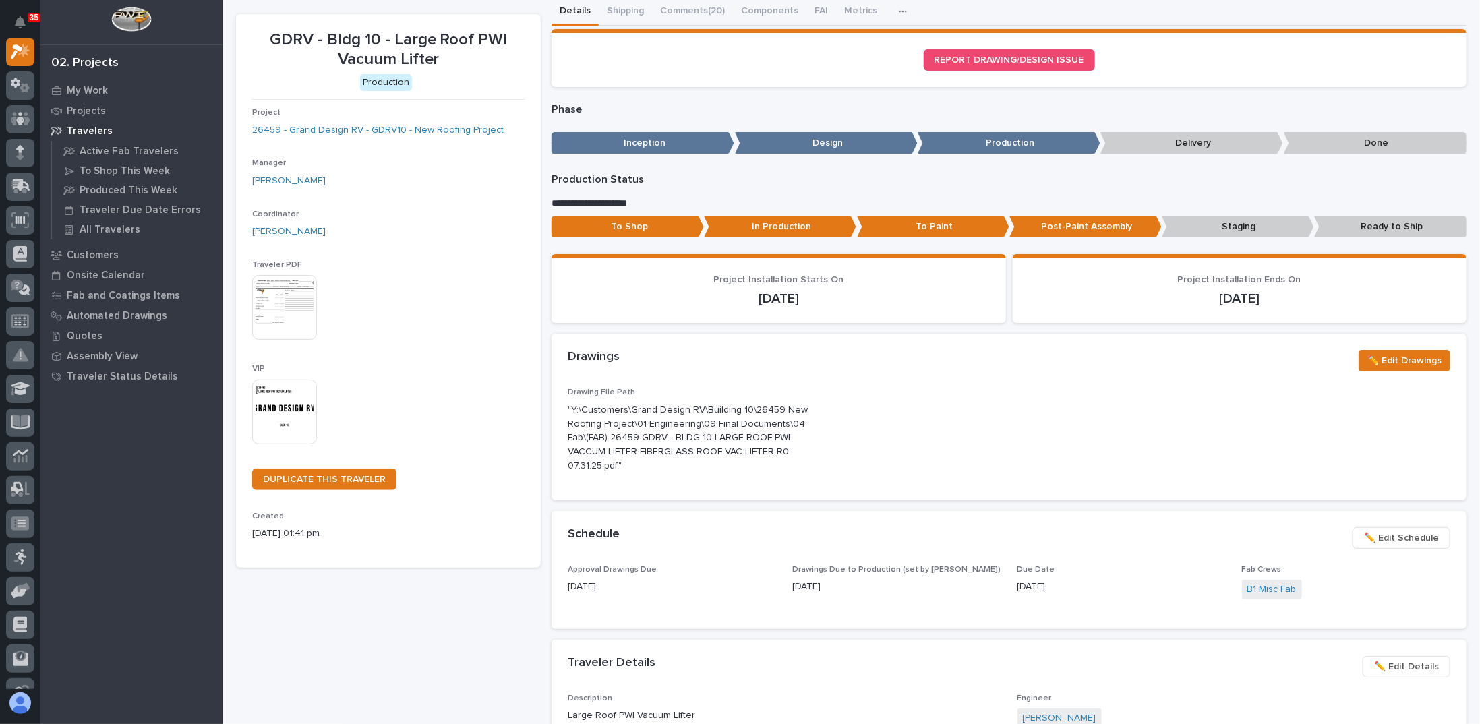
scroll to position [67, 0]
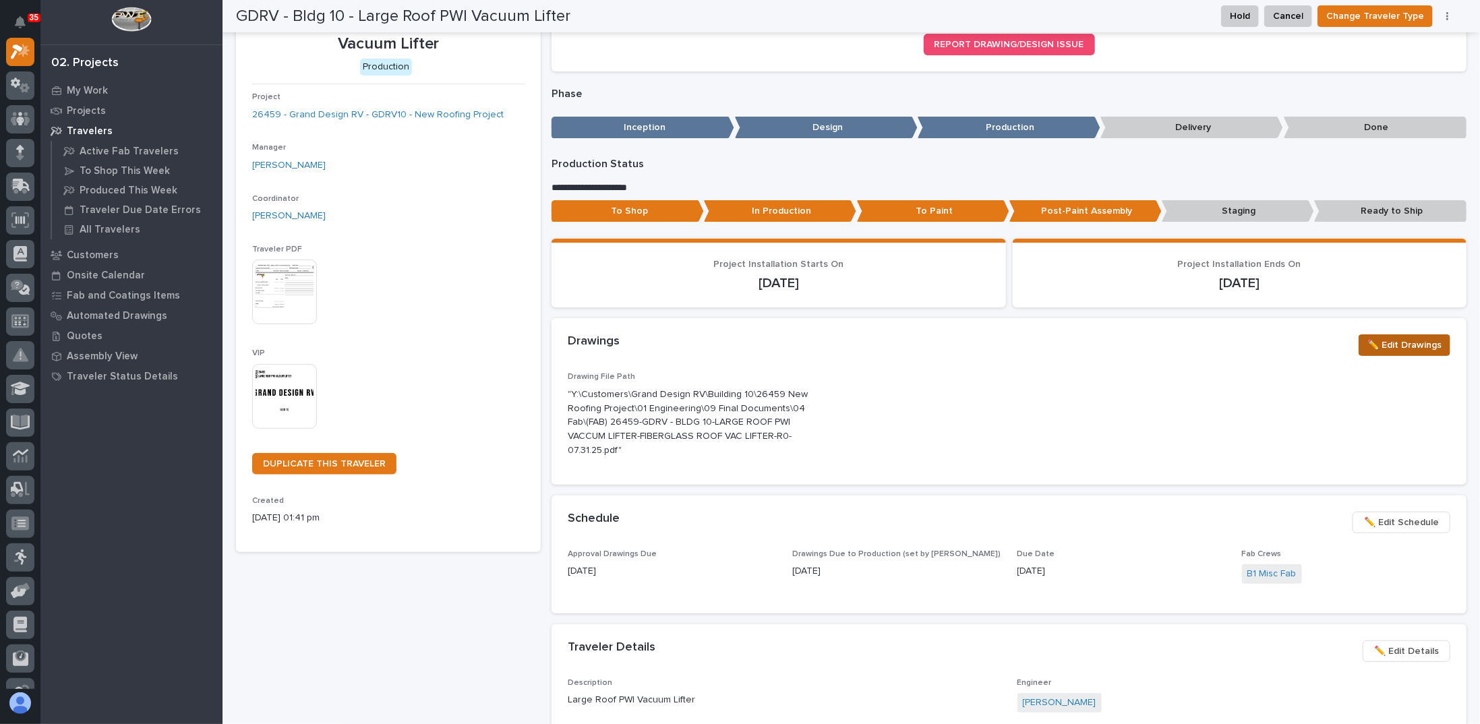
click at [1400, 349] on span "✏️ Edit Drawings" at bounding box center [1405, 345] width 74 height 16
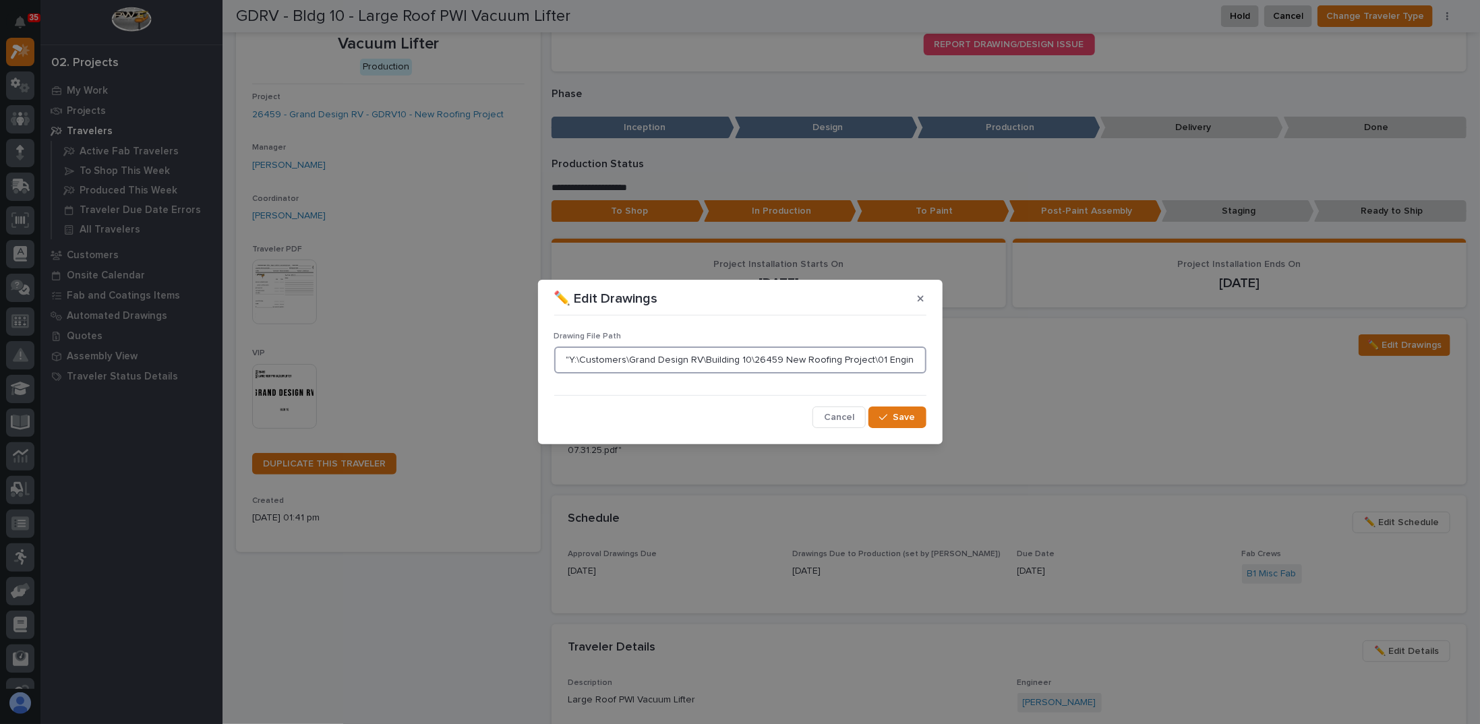
click at [583, 361] on input ""Y:\Customers\Grand Design RV\Building 10\26459 New Roofing Project\01 Engineer…" at bounding box center [740, 360] width 372 height 27
drag, startPoint x: 563, startPoint y: 359, endPoint x: 1188, endPoint y: 386, distance: 625.7
click at [1188, 386] on div "✏️ Edit Drawings Drawing File Path "Y:\Customers\Grand Design RV\Building 10\26…" at bounding box center [740, 362] width 1480 height 724
